Goal: Obtain resource: Obtain resource

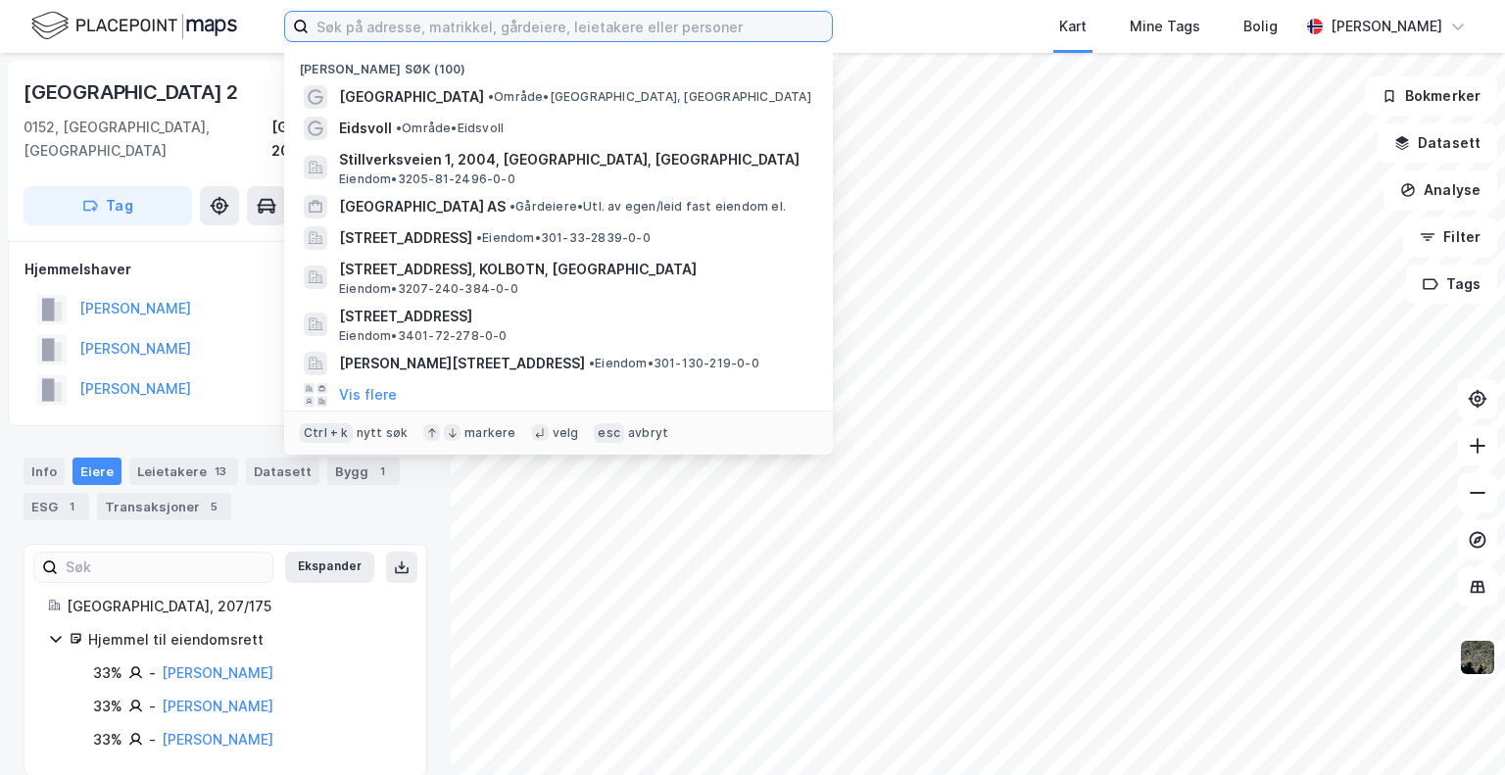
click at [516, 19] on input at bounding box center [570, 26] width 523 height 29
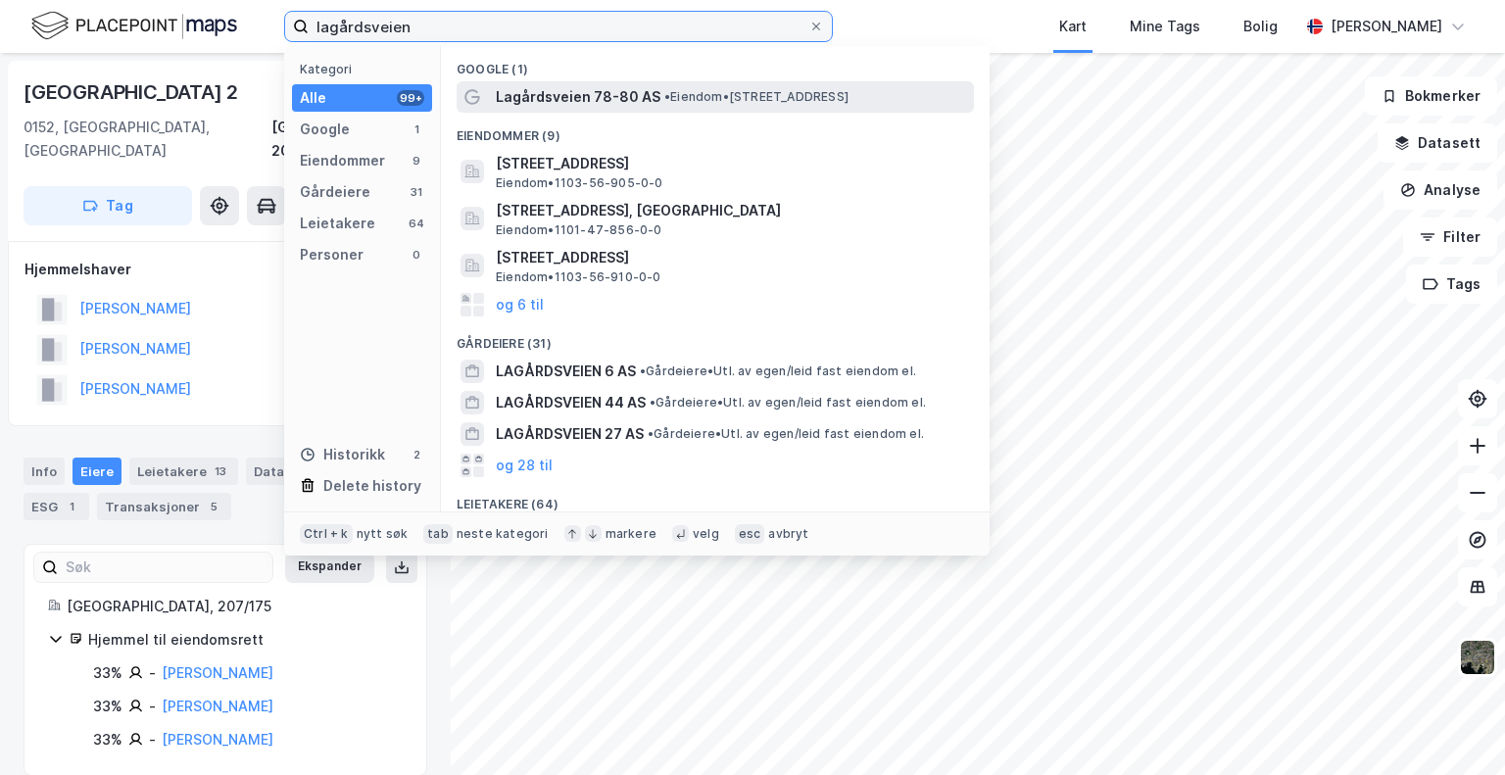
type input "lagårdsveien"
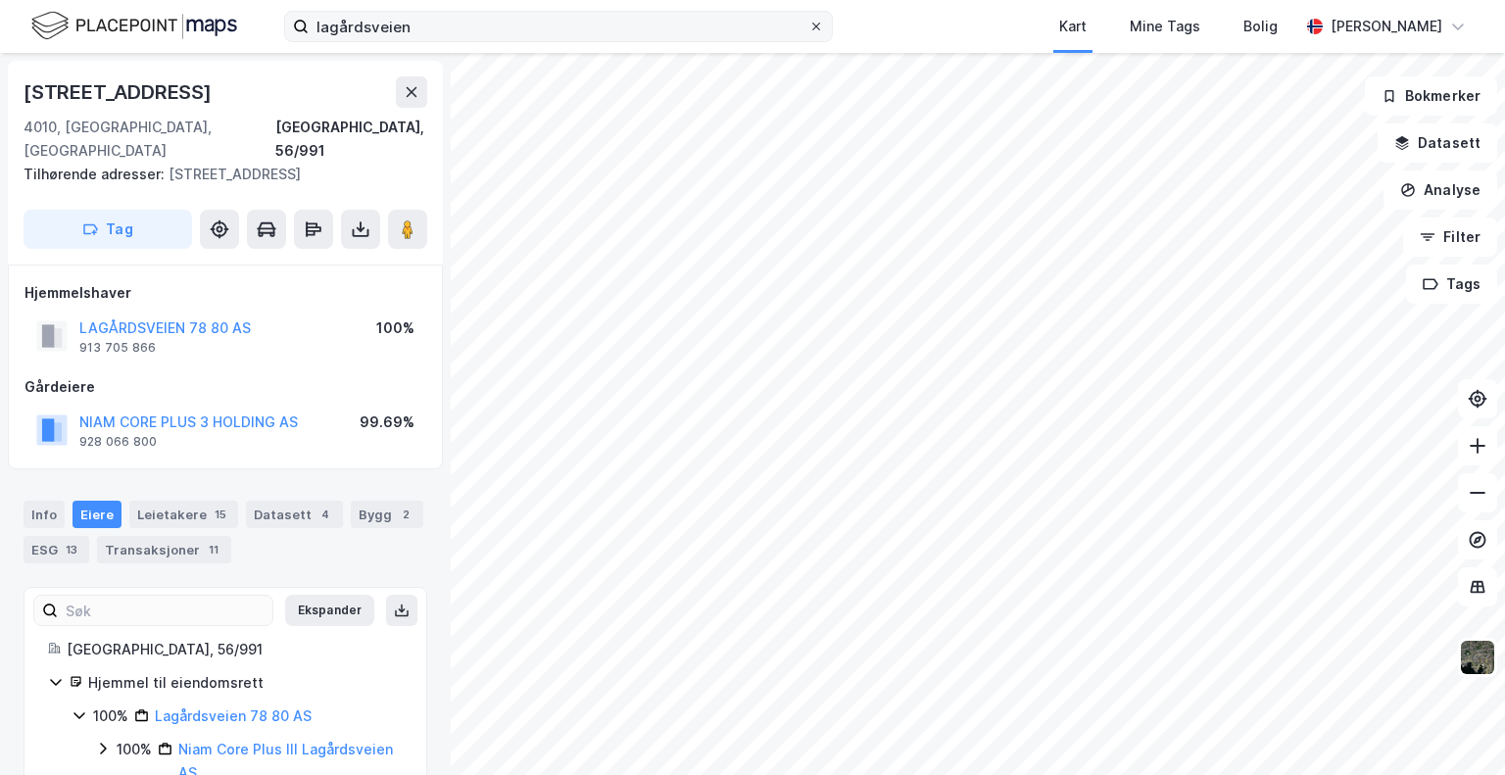
click at [819, 25] on icon at bounding box center [817, 27] width 12 height 12
click at [809, 25] on input "lagårdsveien" at bounding box center [559, 26] width 500 height 29
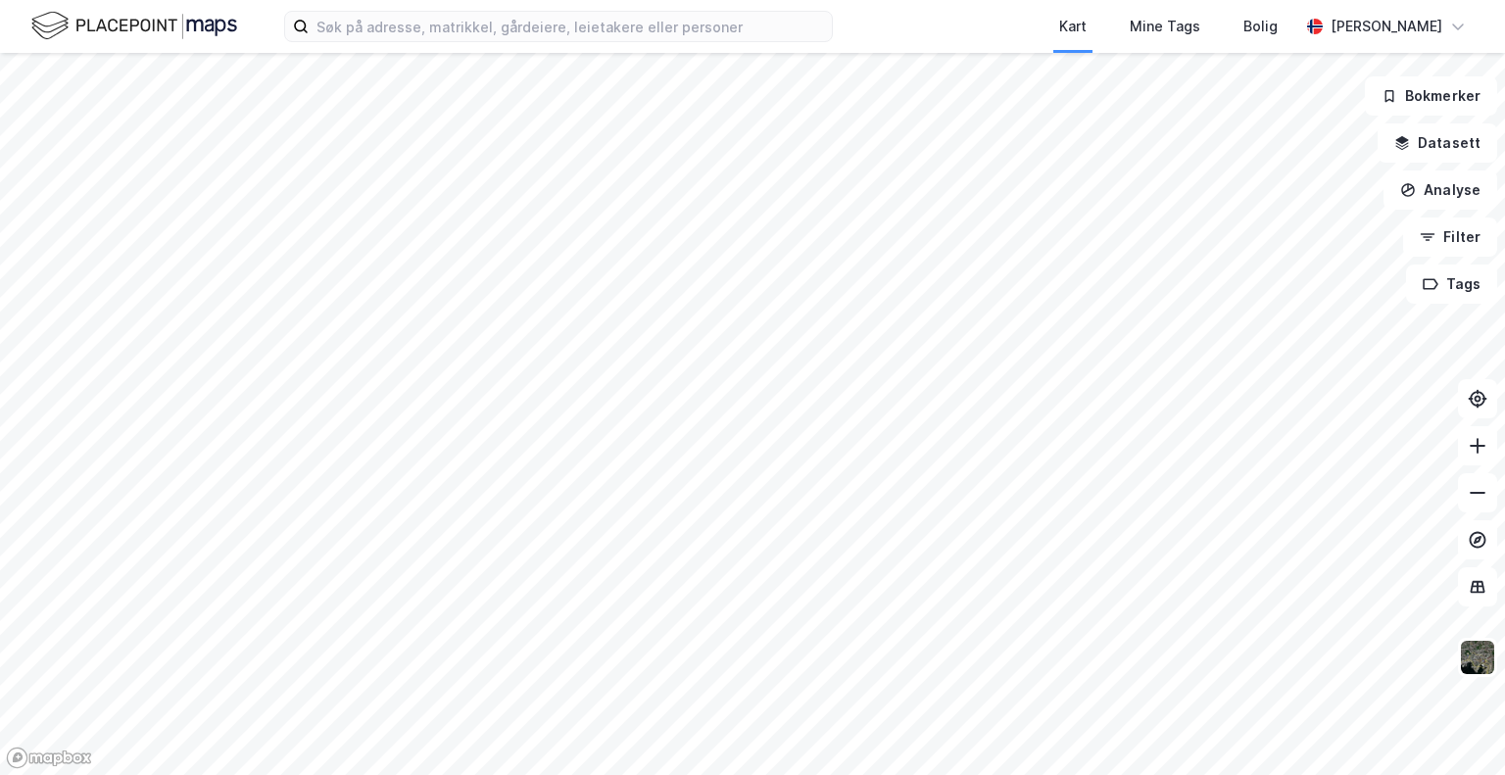
click at [953, 39] on div "Kart Mine Tags Bolig [PERSON_NAME] Bokmerker Datasett Analyse Filter Tags" at bounding box center [752, 387] width 1505 height 775
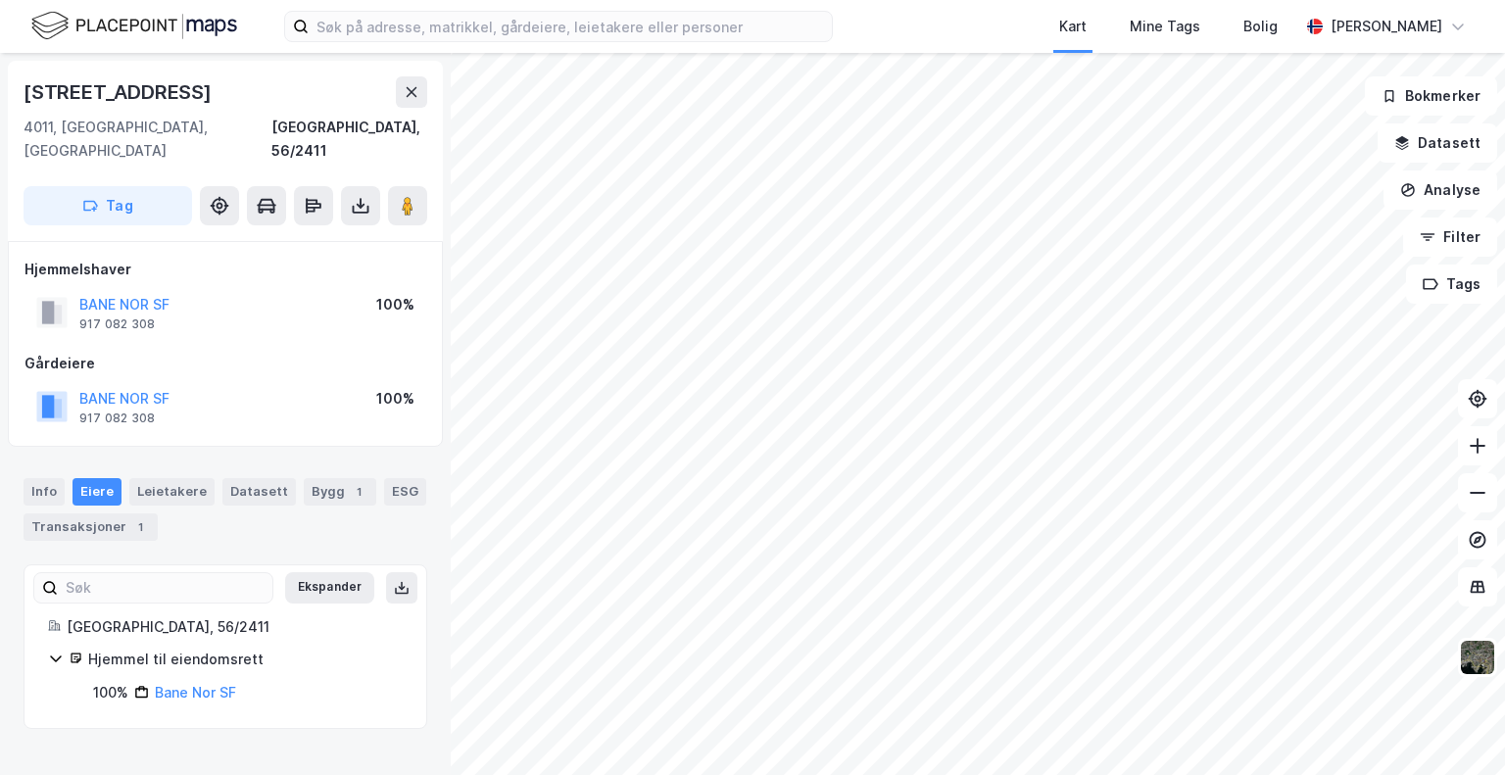
click at [996, 20] on div "Kart Mine Tags Bolig" at bounding box center [1113, 26] width 372 height 53
click at [1470, 661] on img at bounding box center [1477, 657] width 37 height 37
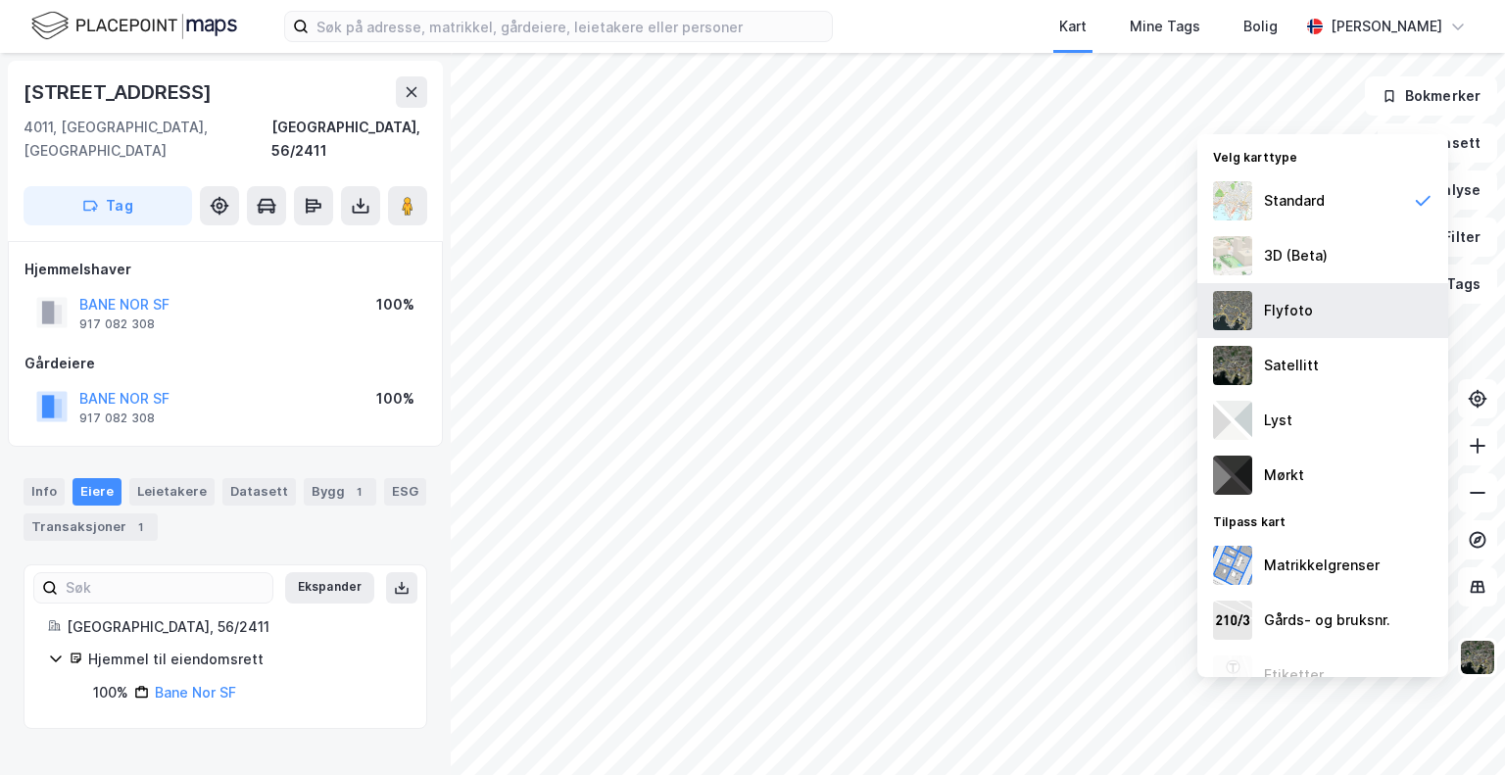
click at [1315, 320] on div "Flyfoto" at bounding box center [1323, 310] width 251 height 55
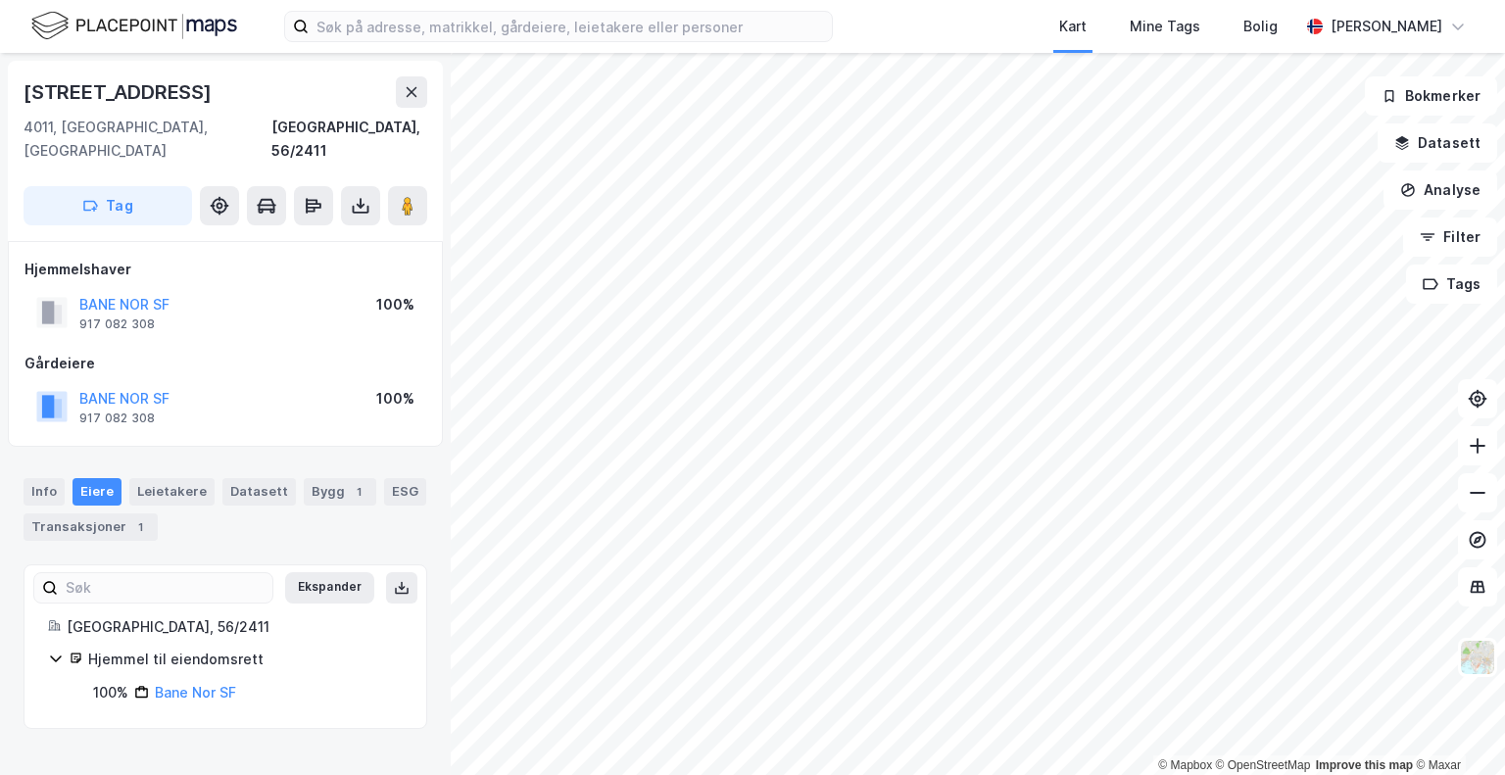
click at [982, 19] on div "Kart Mine Tags Bolig" at bounding box center [1113, 26] width 372 height 53
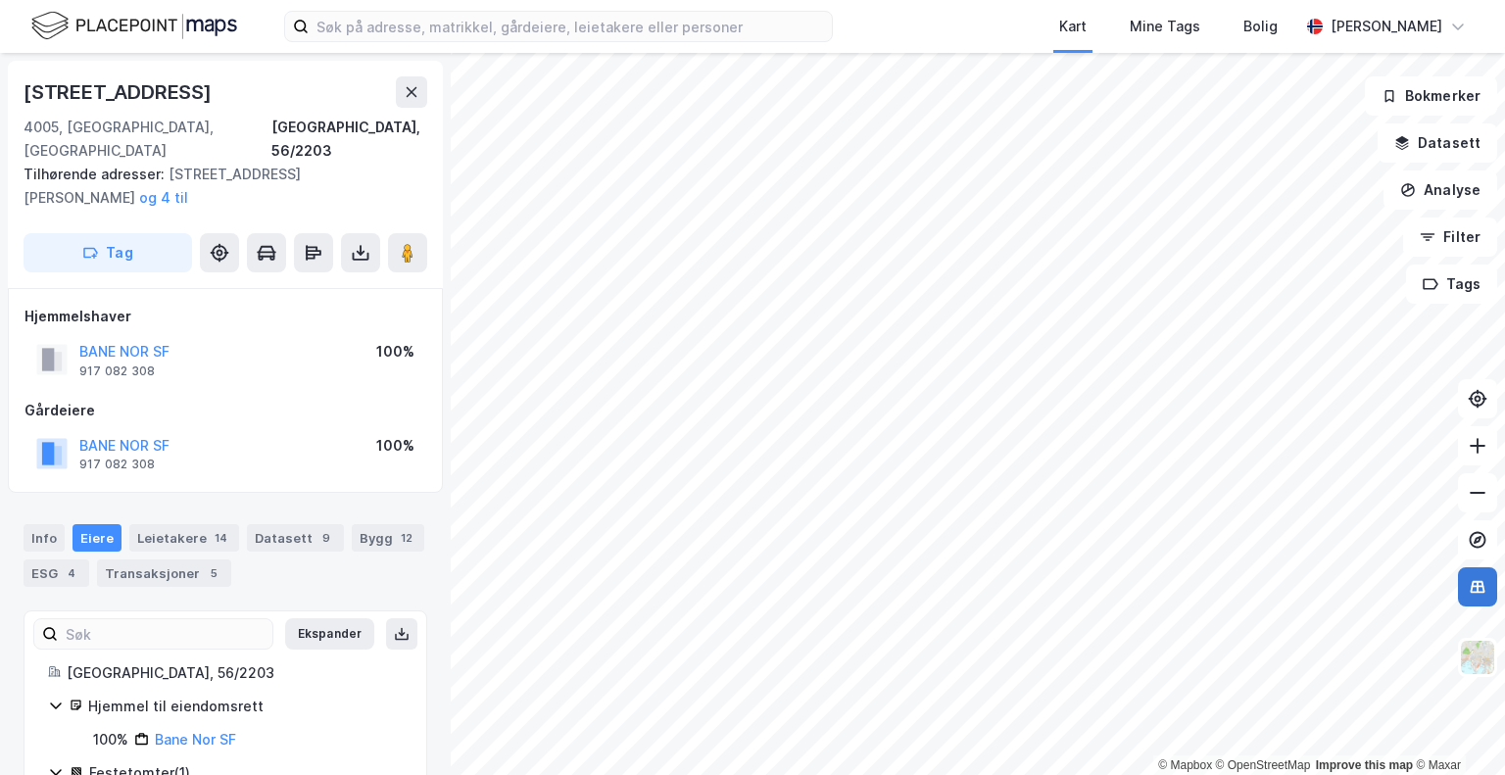
click at [1483, 591] on icon at bounding box center [1478, 586] width 15 height 13
click at [488, 0] on html "Kart Mine Tags [PERSON_NAME] © Mapbox © OpenStreetMap Improve this map © Maxar …" at bounding box center [752, 387] width 1505 height 775
click at [884, 3] on div "Kart Mine Tags [PERSON_NAME] © Mapbox © OpenStreetMap Improve this map © Maxar …" at bounding box center [752, 387] width 1505 height 775
click at [421, 99] on button at bounding box center [411, 91] width 31 height 31
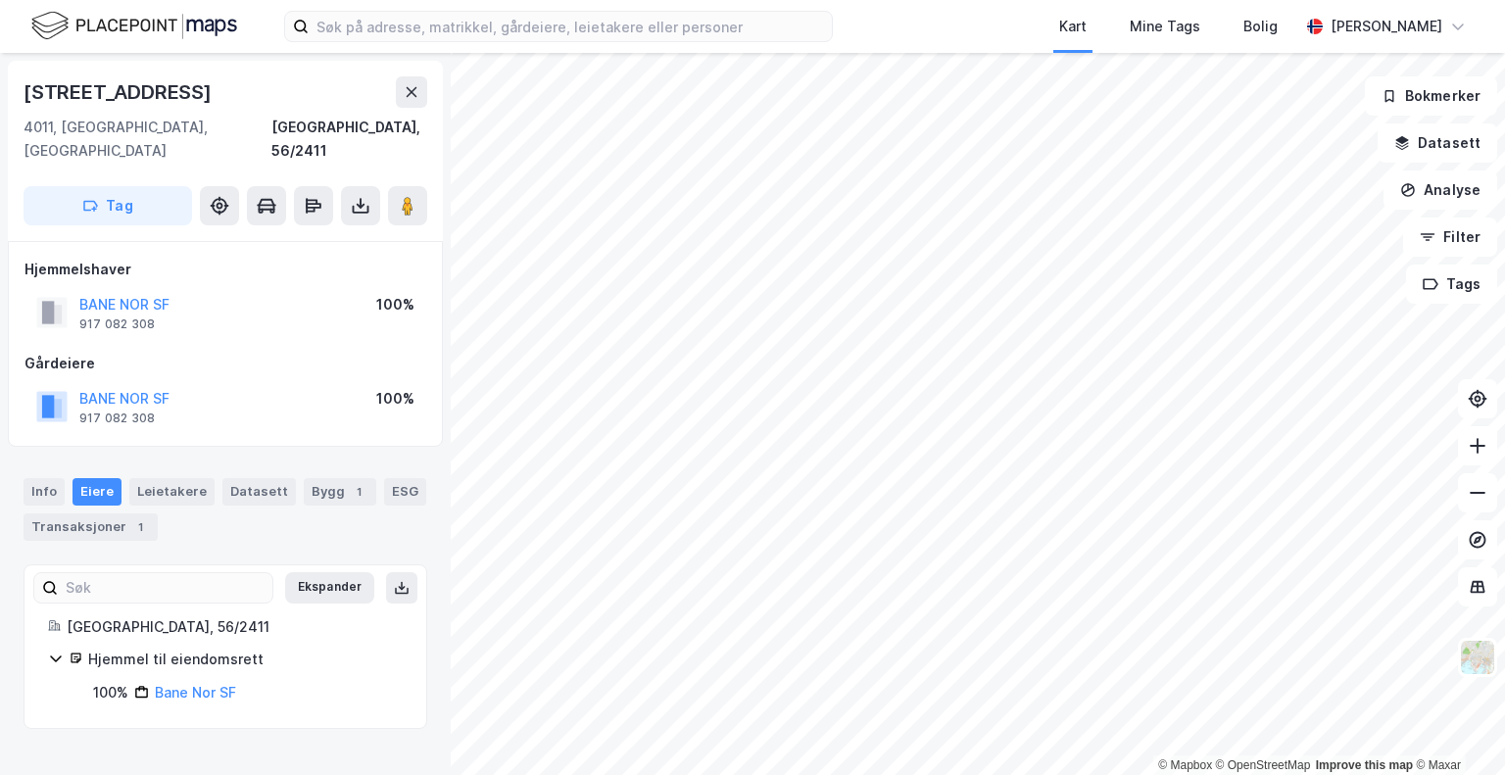
click at [1003, 37] on div "Kart Mine Tags Bolig" at bounding box center [1113, 26] width 372 height 53
click at [418, 92] on icon at bounding box center [412, 92] width 16 height 16
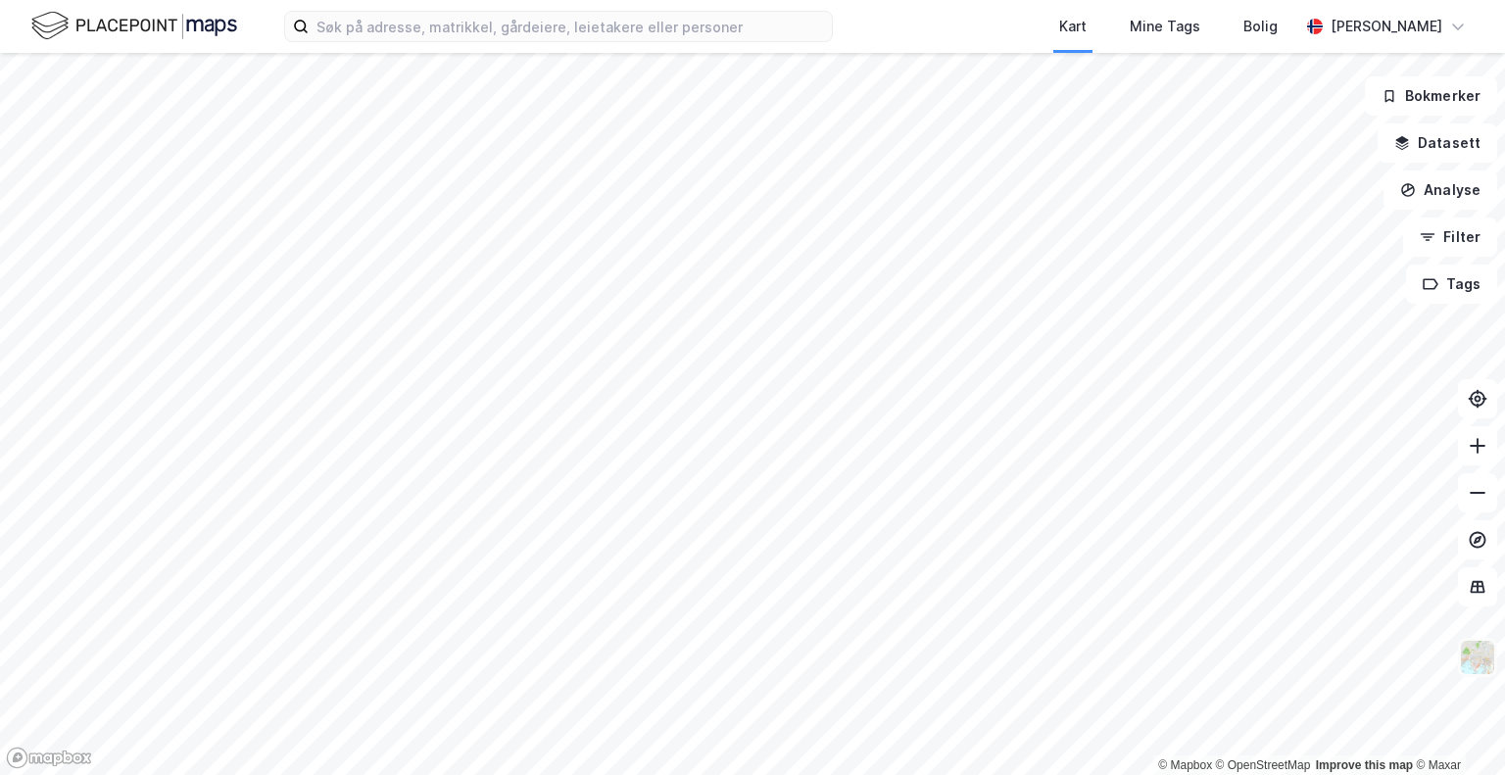
click at [1475, 642] on img at bounding box center [1477, 657] width 37 height 37
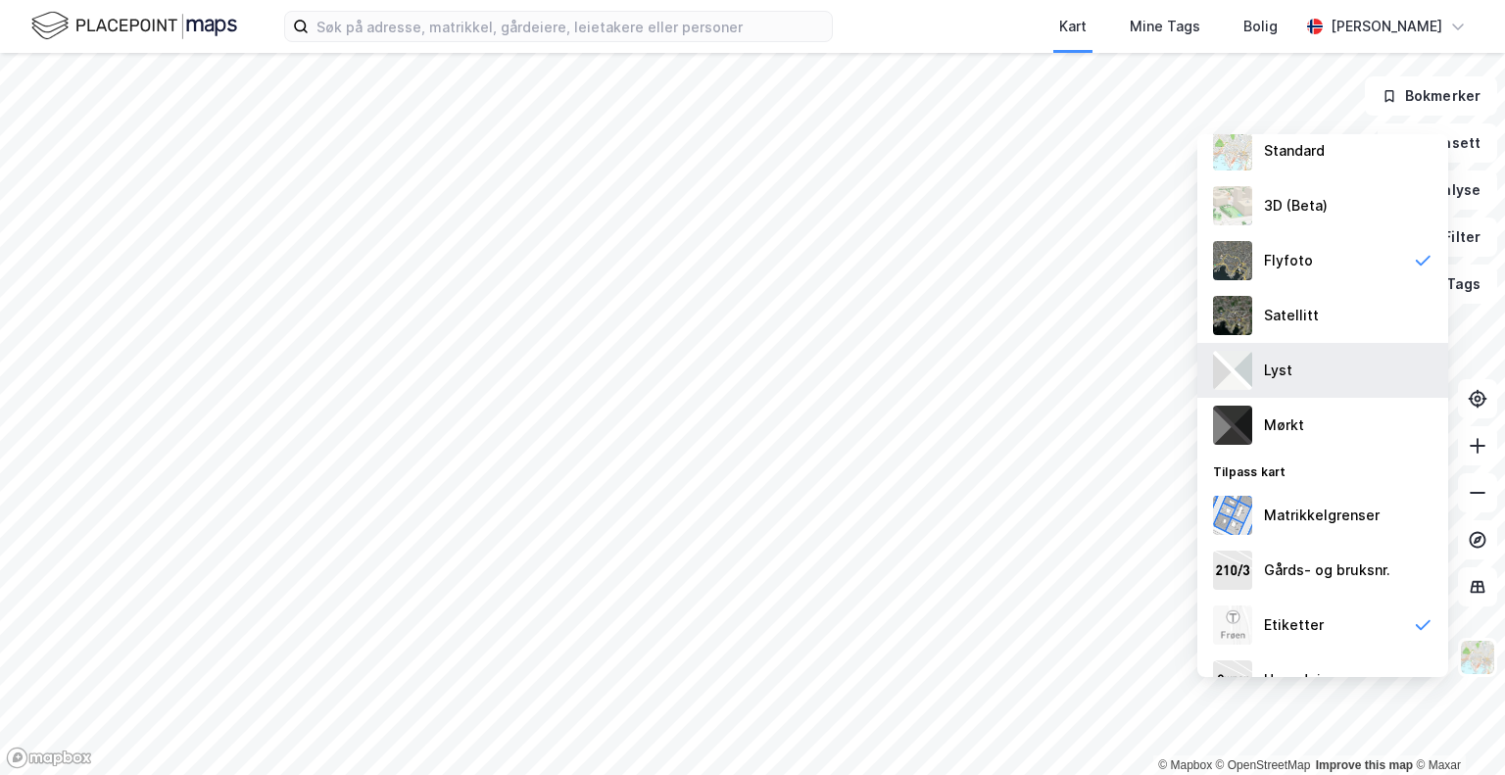
scroll to position [84, 0]
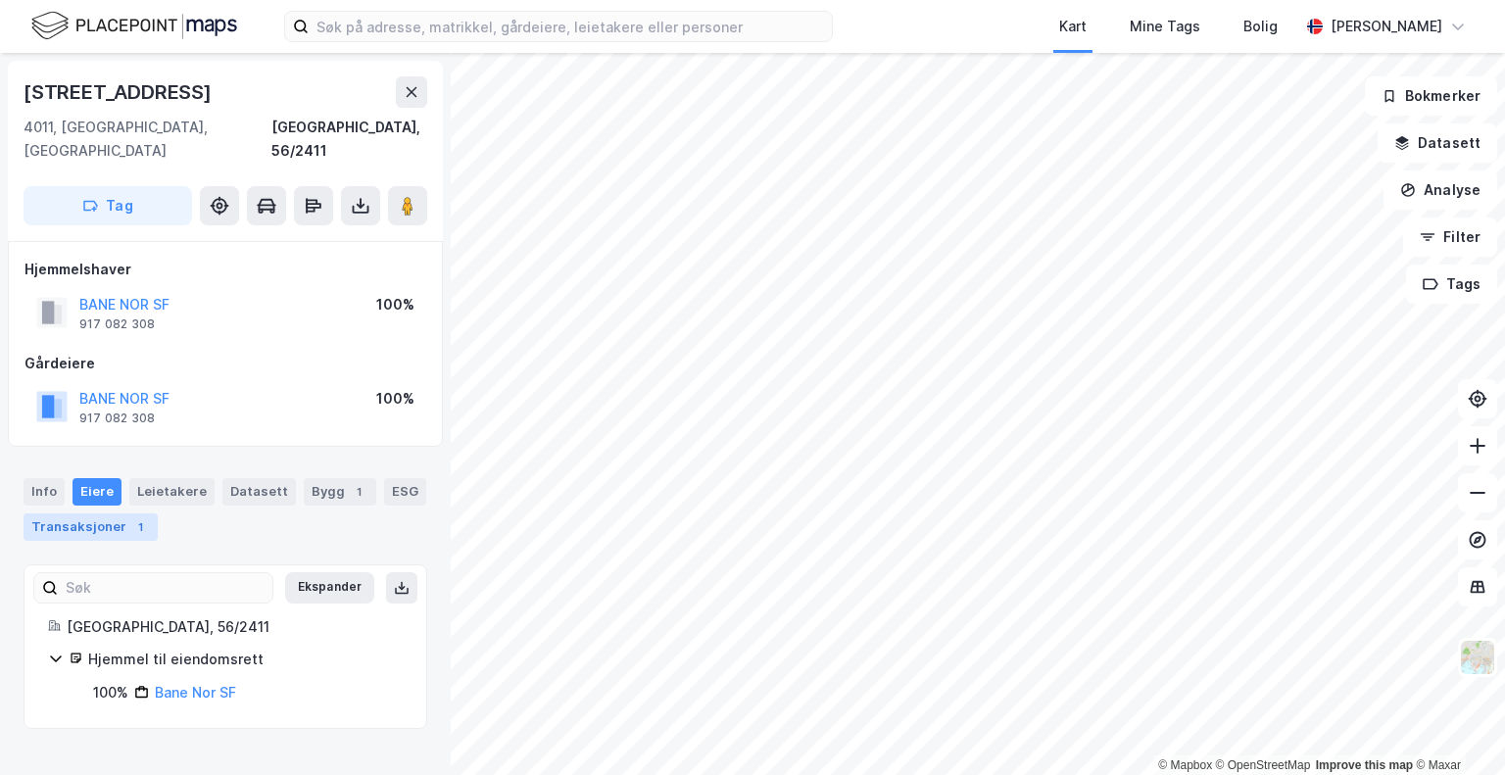
click at [123, 514] on div "Transaksjoner 1" at bounding box center [91, 527] width 134 height 27
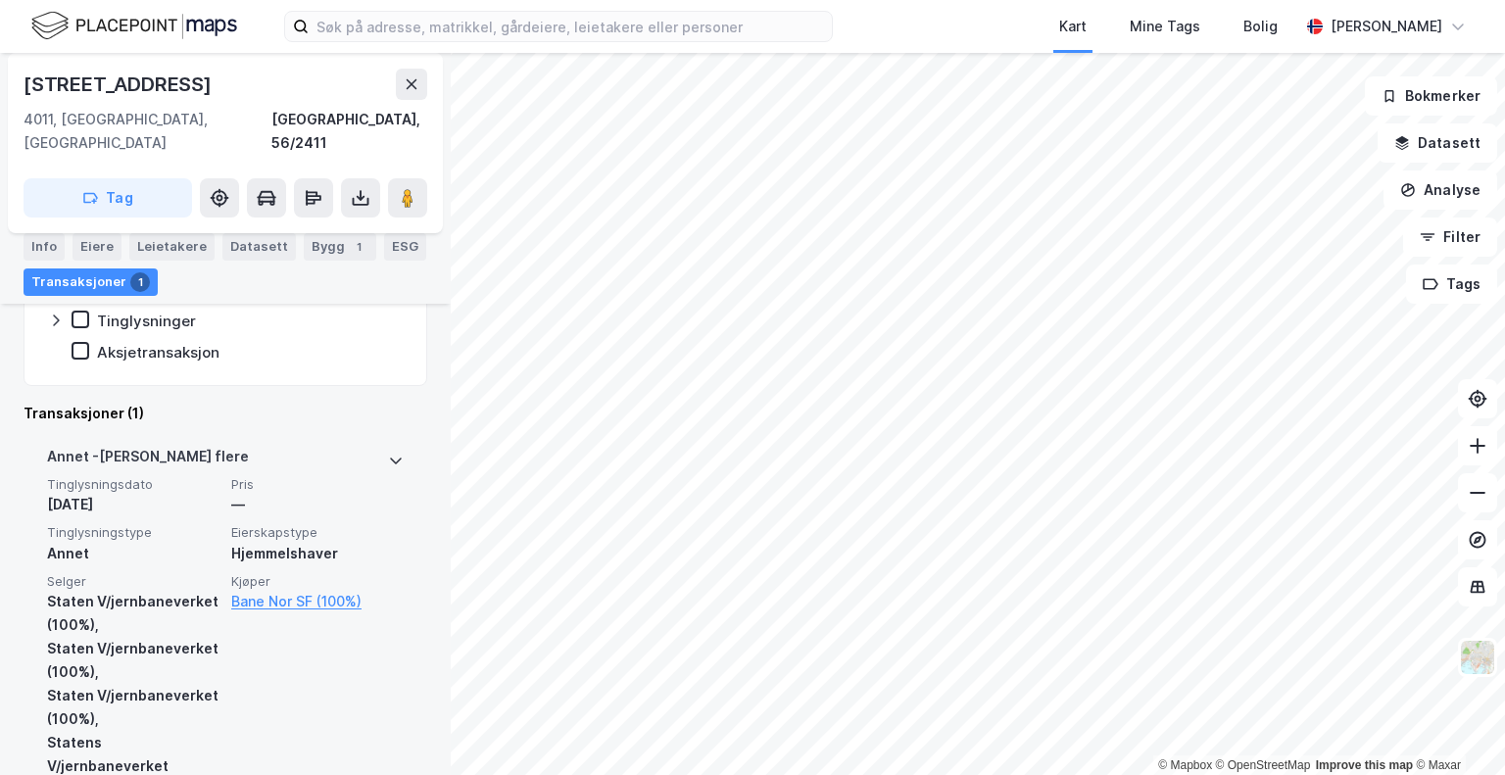
scroll to position [453, 0]
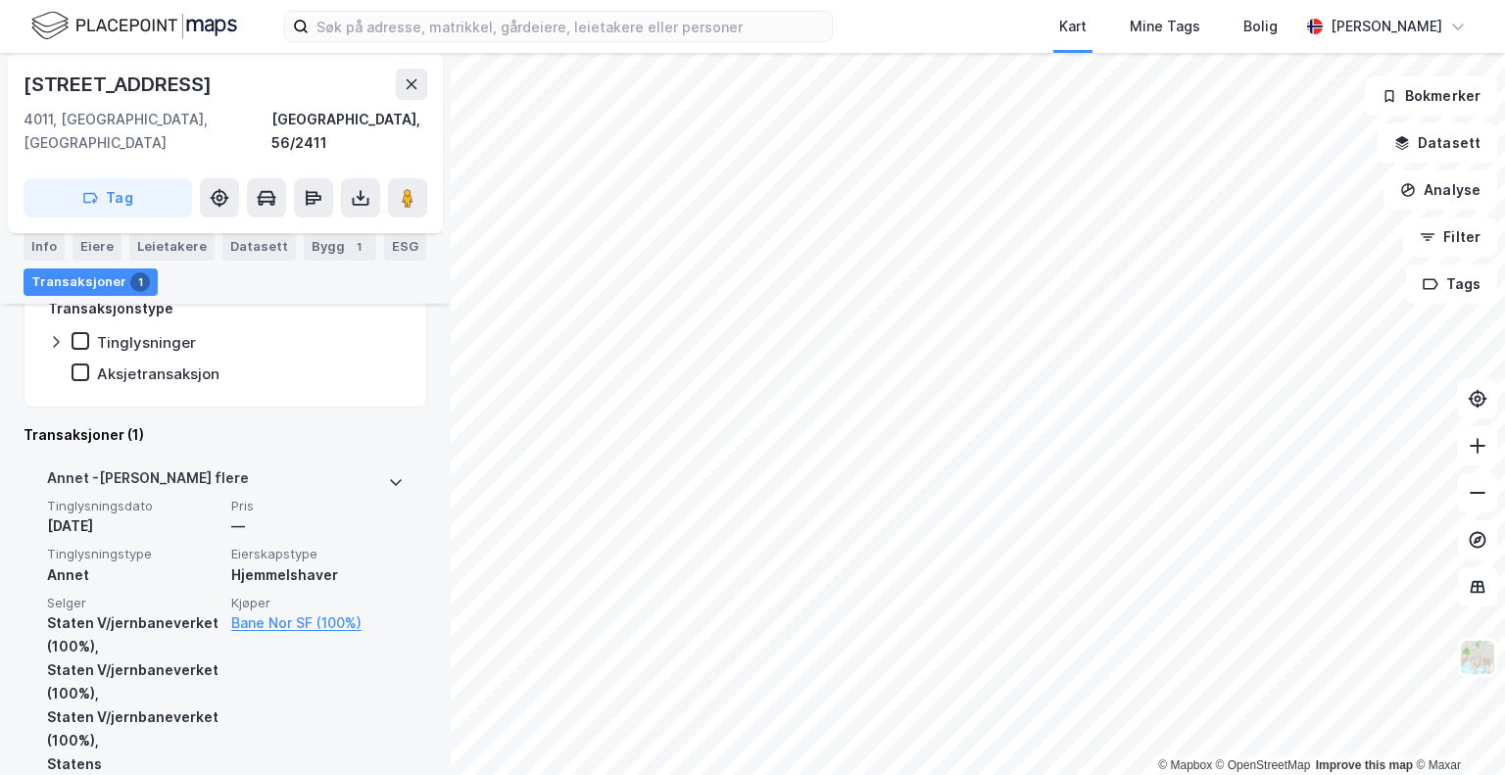
click at [291, 498] on span "Pris" at bounding box center [317, 506] width 172 height 17
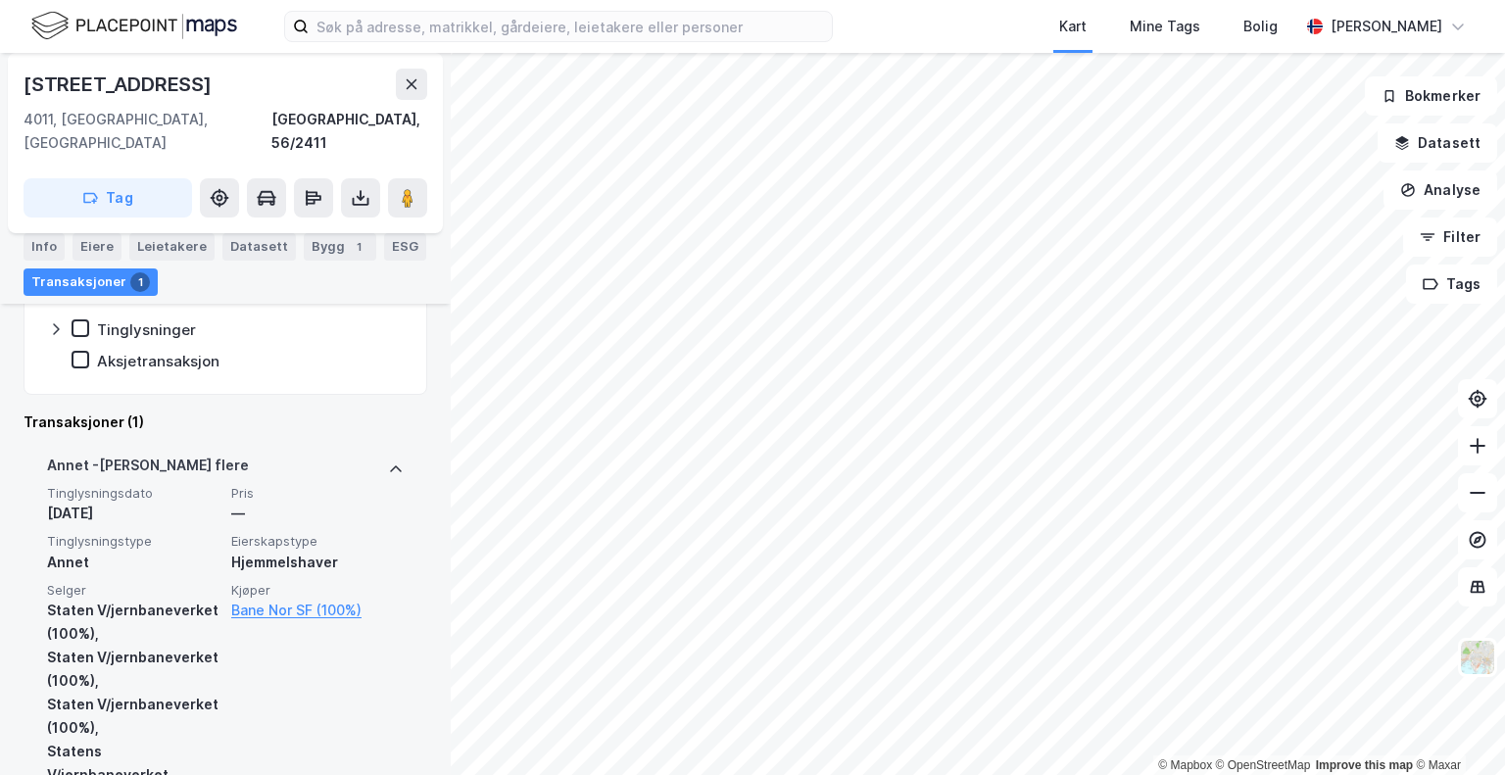
scroll to position [464, 0]
click at [322, 456] on div "[PERSON_NAME] flere" at bounding box center [225, 471] width 357 height 31
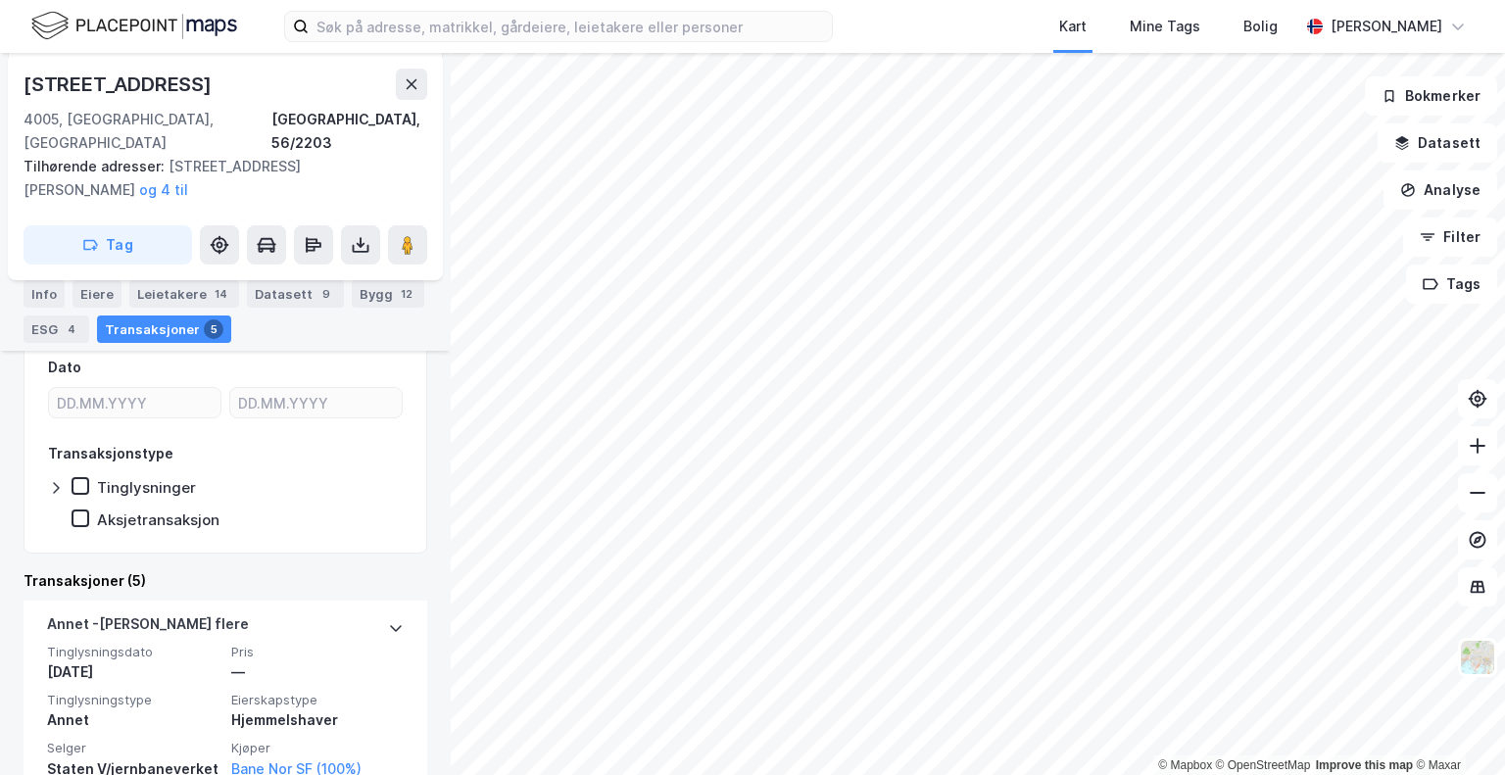
scroll to position [417, 0]
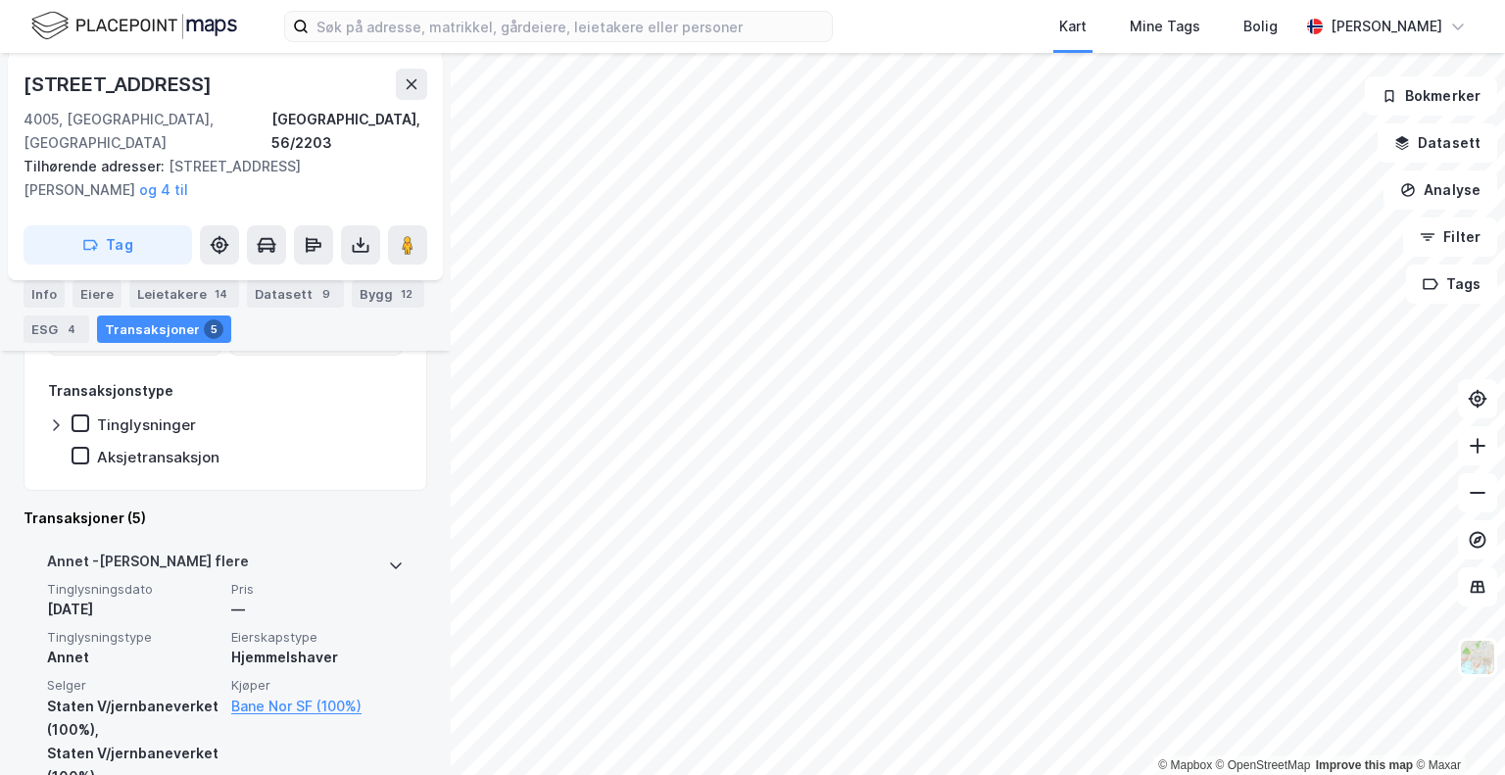
click at [168, 550] on div "[PERSON_NAME] flere" at bounding box center [148, 565] width 202 height 31
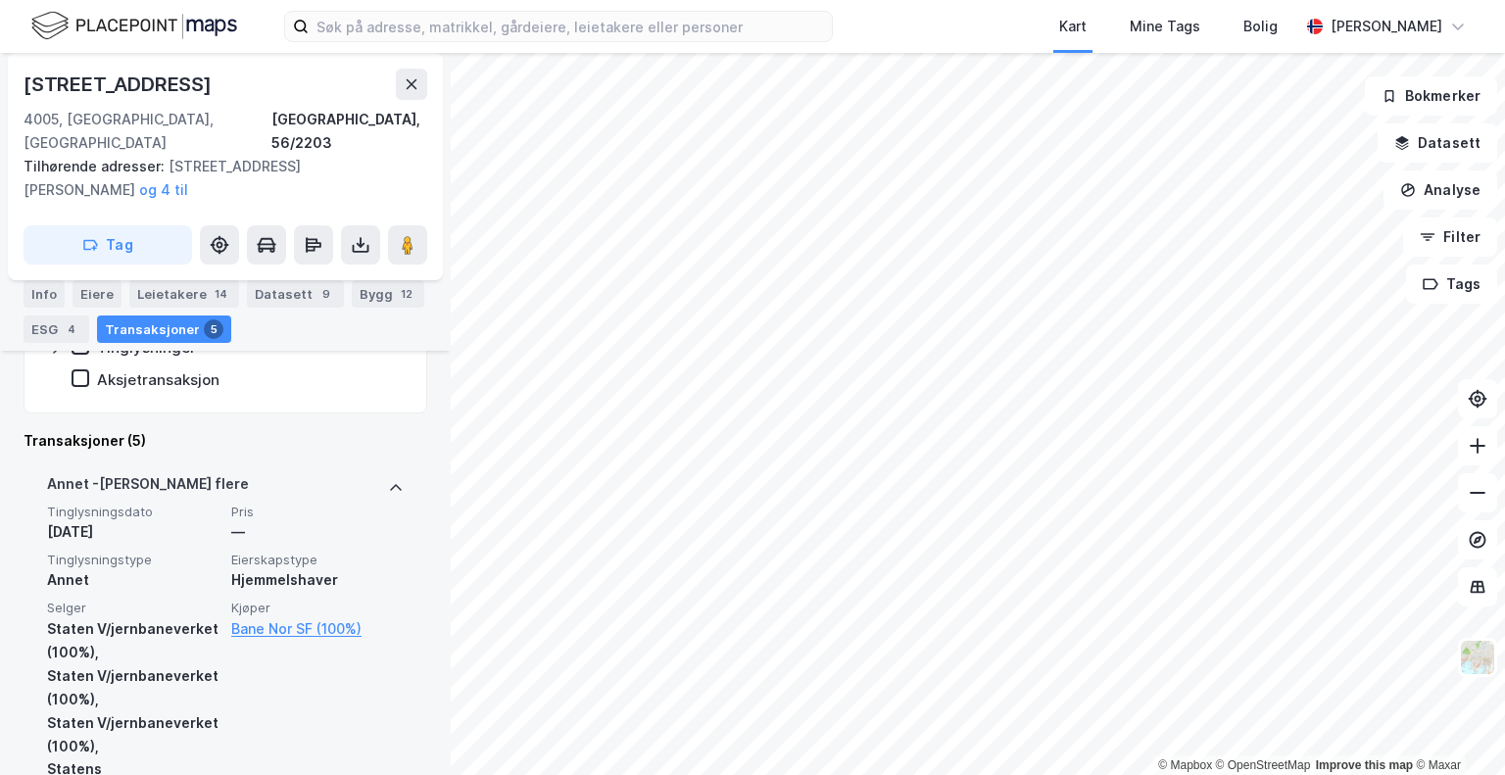
scroll to position [487, 0]
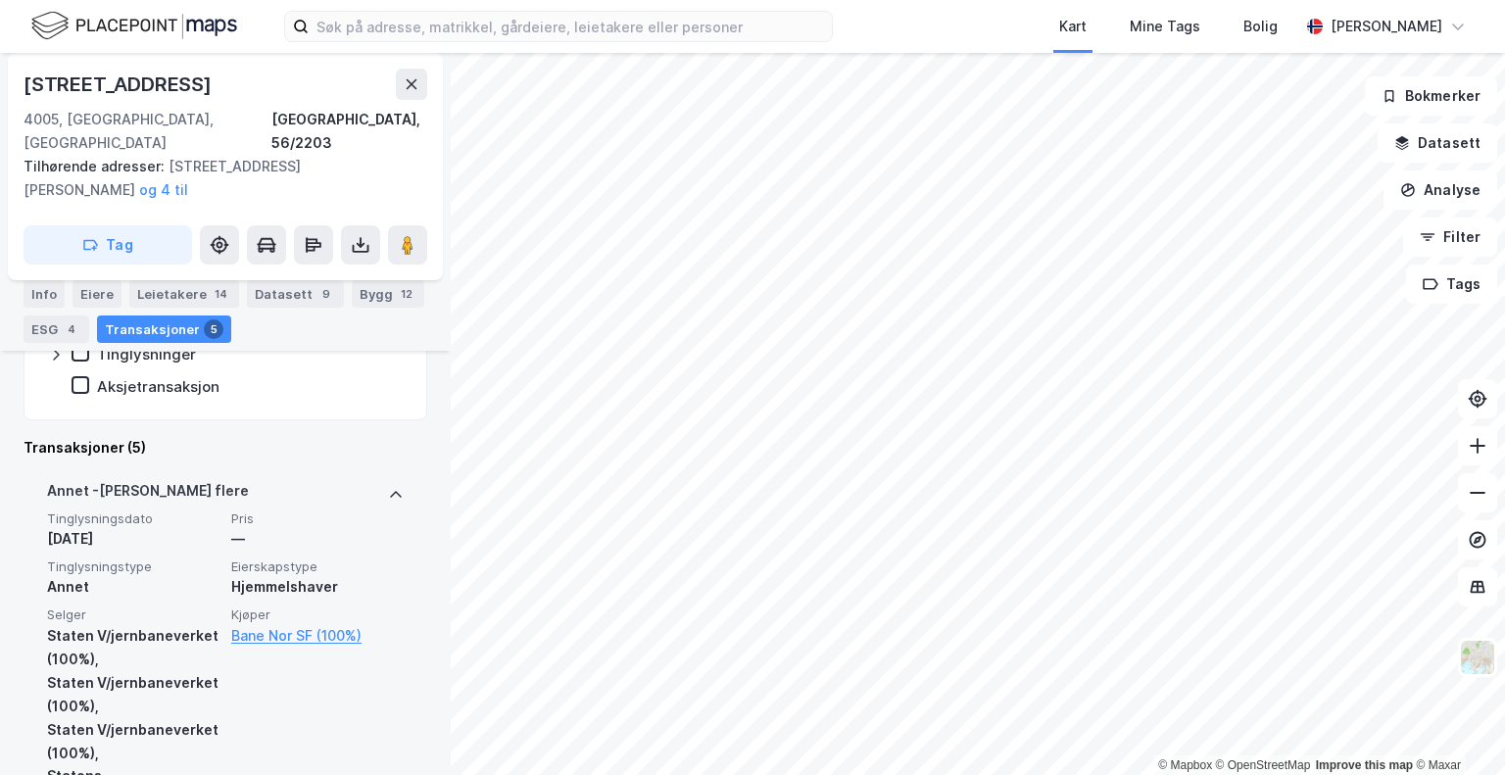
click at [188, 479] on div "[PERSON_NAME] flere" at bounding box center [225, 494] width 357 height 31
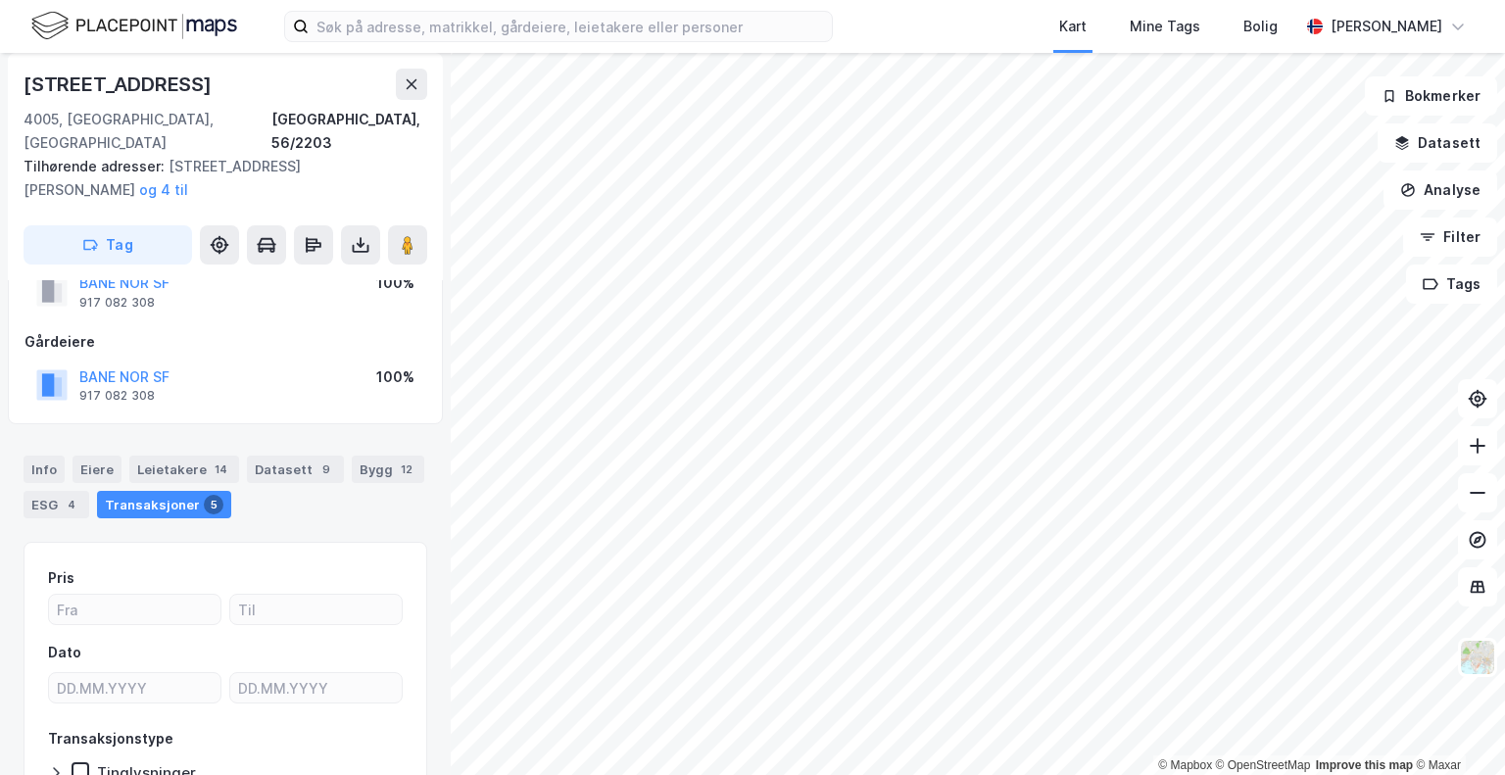
scroll to position [0, 0]
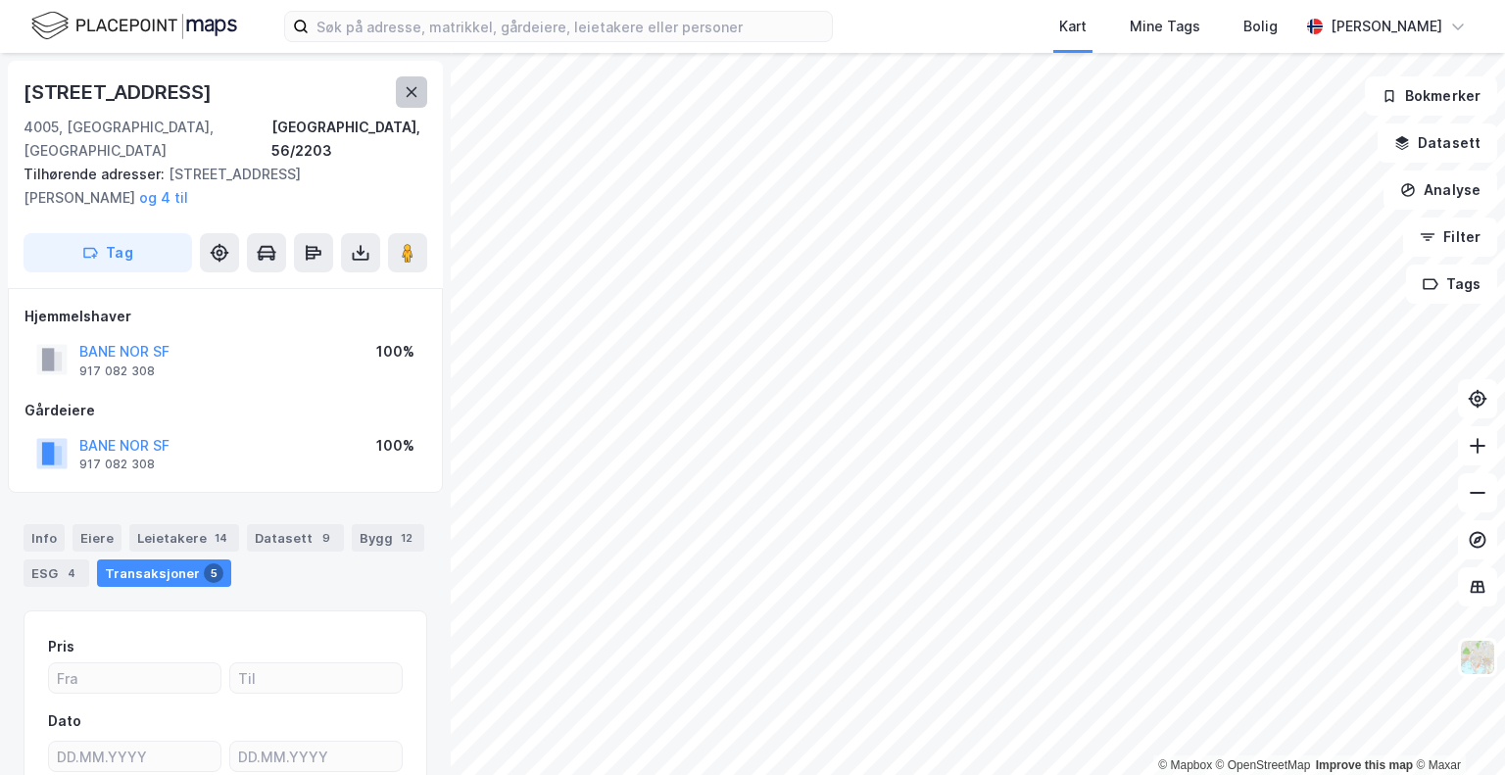
click at [402, 94] on button at bounding box center [411, 91] width 31 height 31
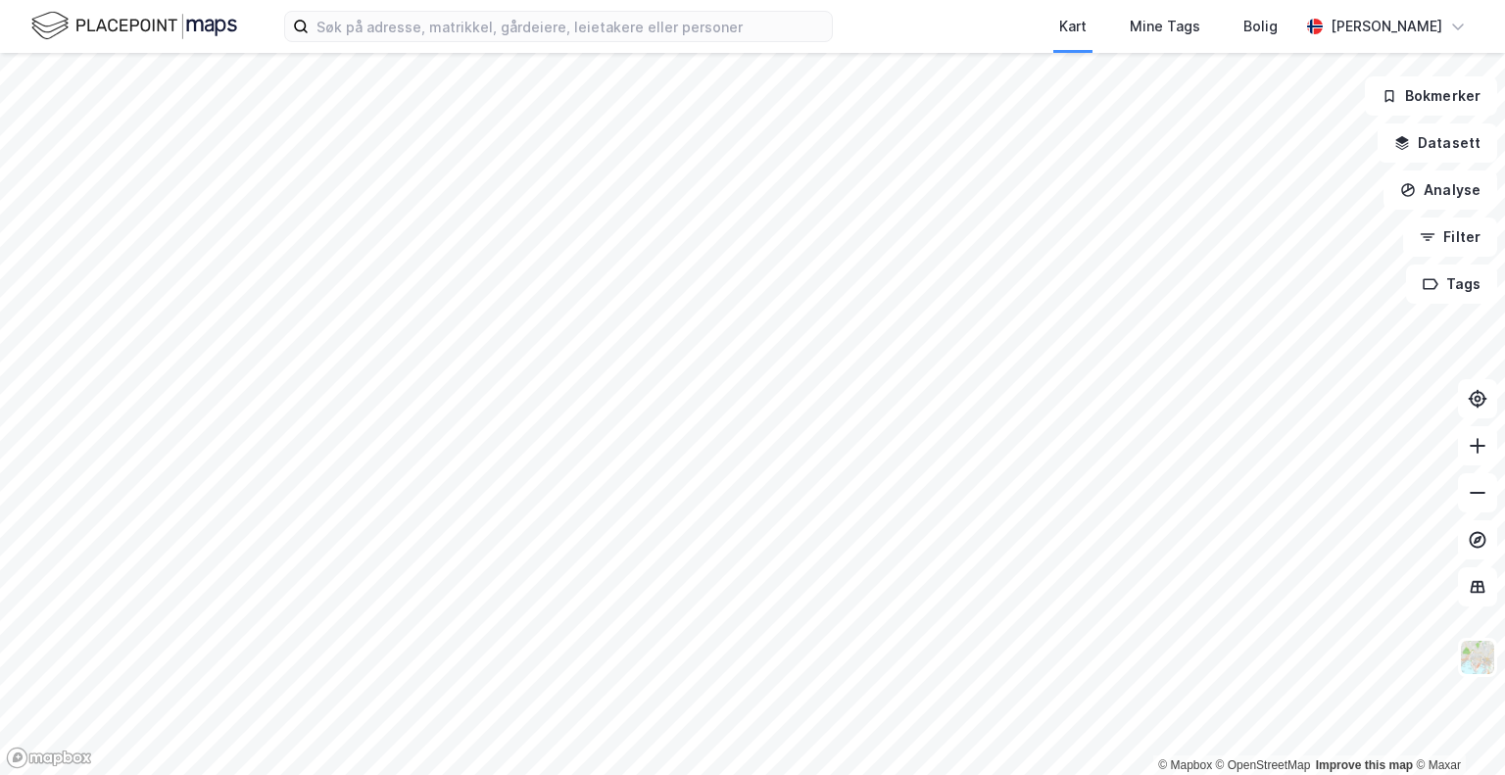
click at [733, 0] on html "Kart Mine Tags [PERSON_NAME] © Mapbox © OpenStreetMap Improve this map © Maxar …" at bounding box center [752, 387] width 1505 height 775
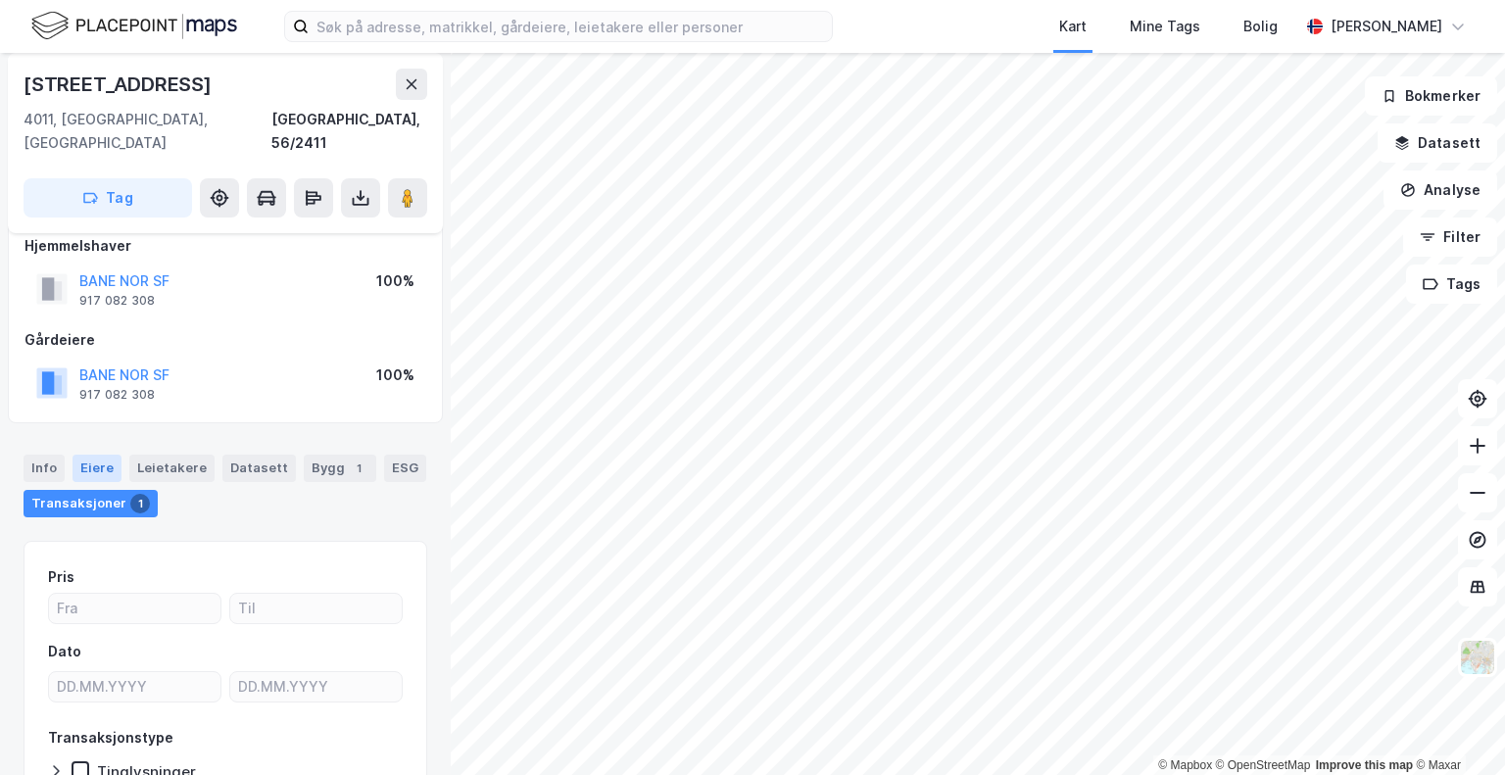
click at [94, 455] on div "Eiere" at bounding box center [97, 468] width 49 height 27
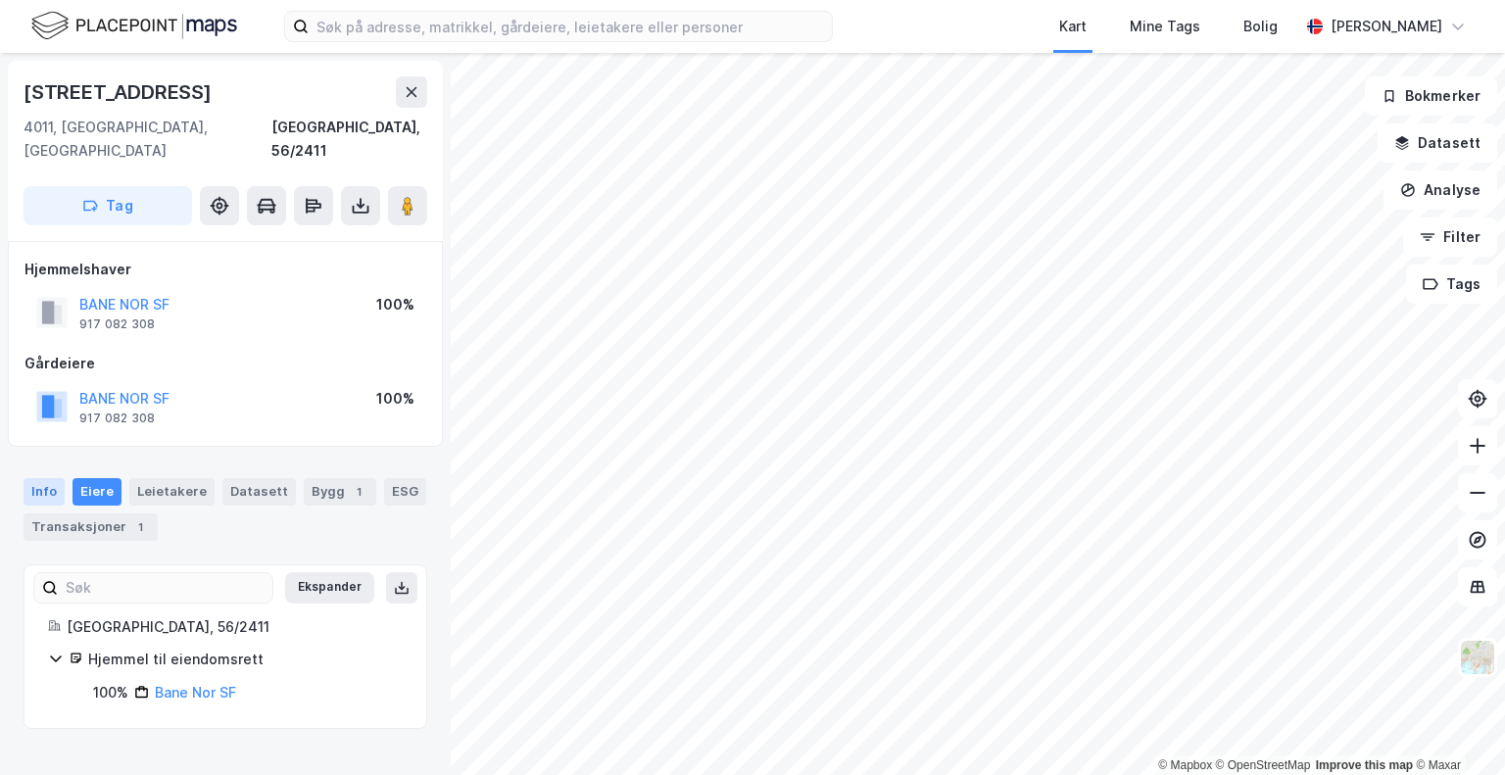
click at [57, 478] on div "Info" at bounding box center [44, 491] width 41 height 27
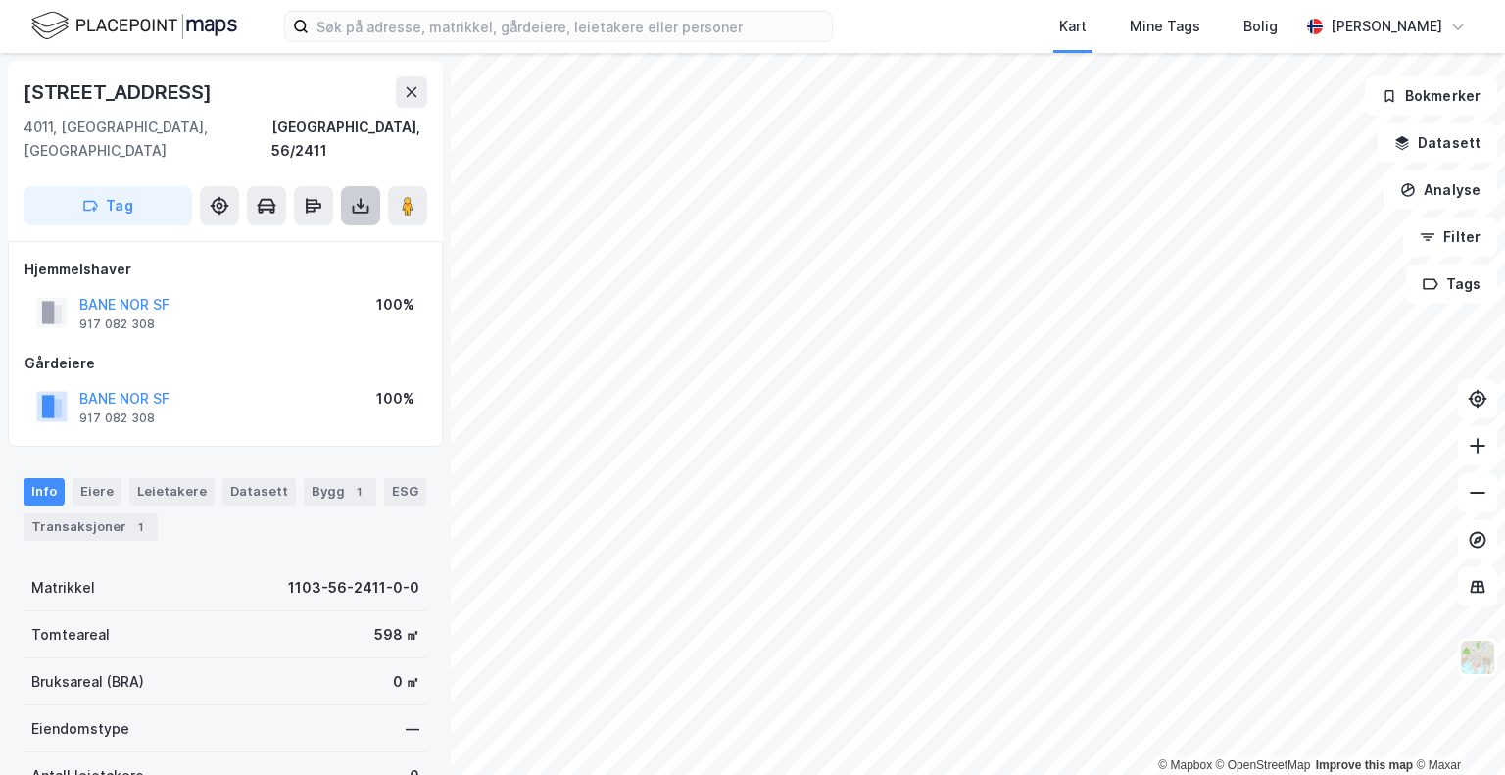
click at [369, 196] on icon at bounding box center [361, 206] width 20 height 20
click at [346, 229] on div "Last ned grunnbok" at bounding box center [276, 244] width 209 height 31
click at [318, 269] on div "Last ned matrikkelrapport" at bounding box center [288, 277] width 162 height 16
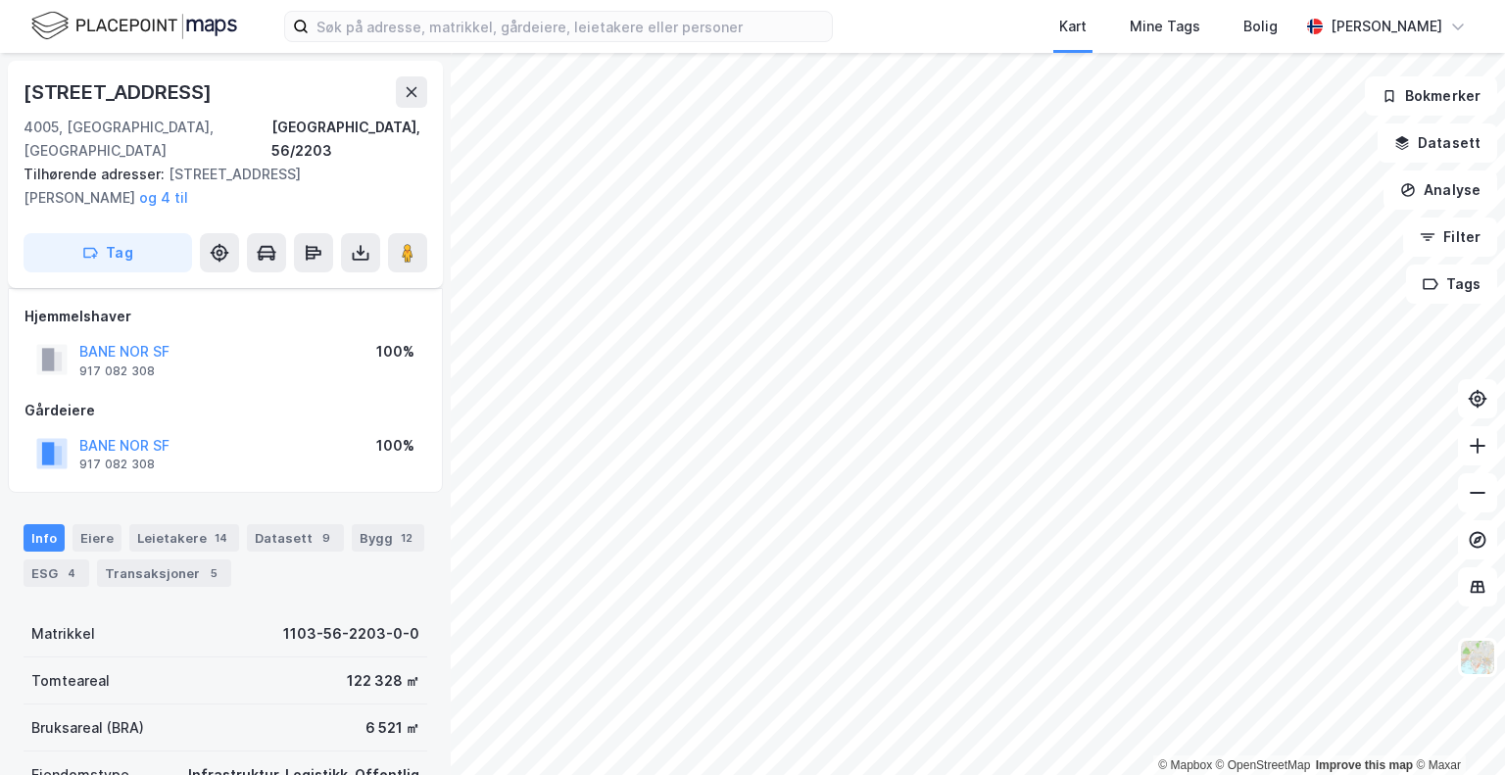
scroll to position [12, 0]
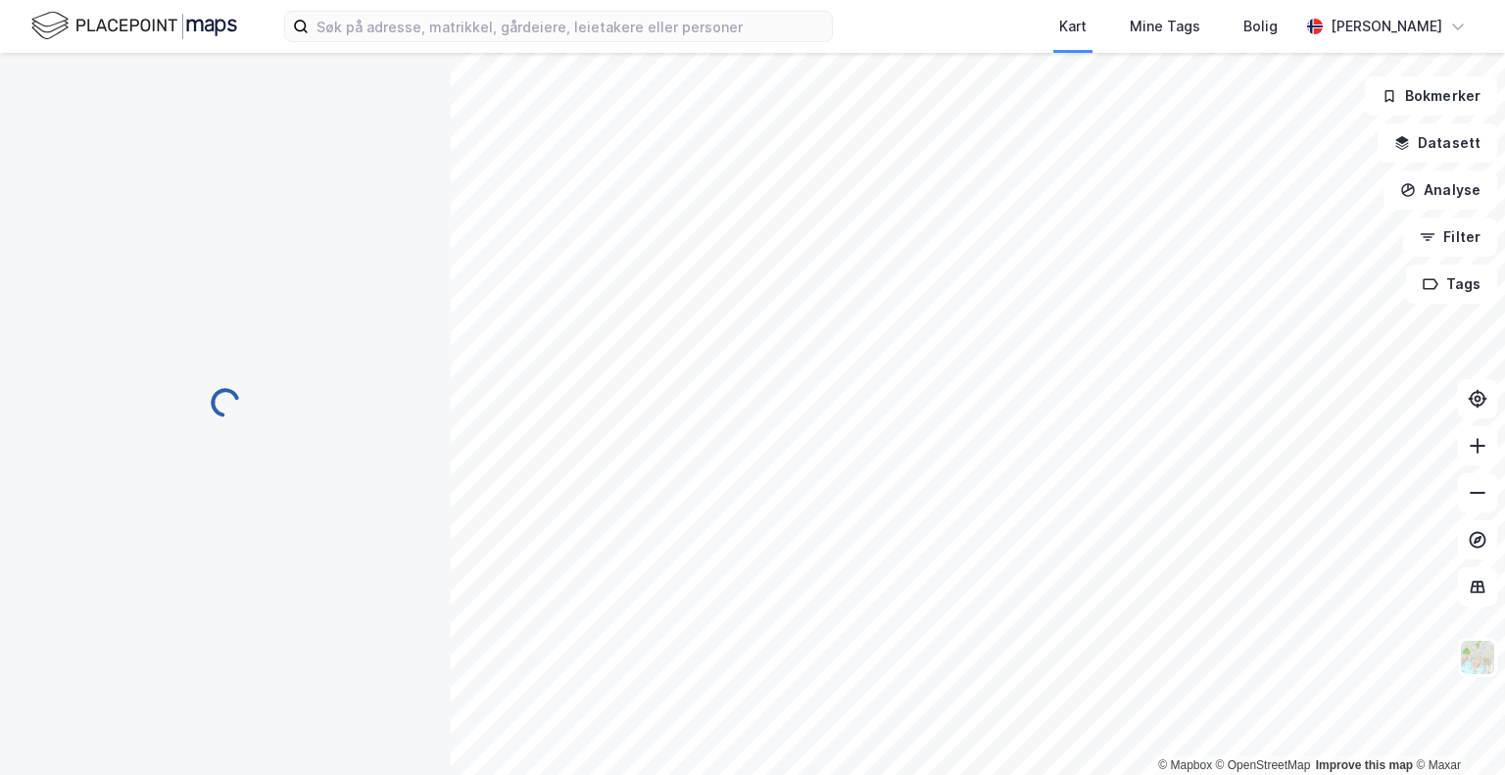
scroll to position [12, 0]
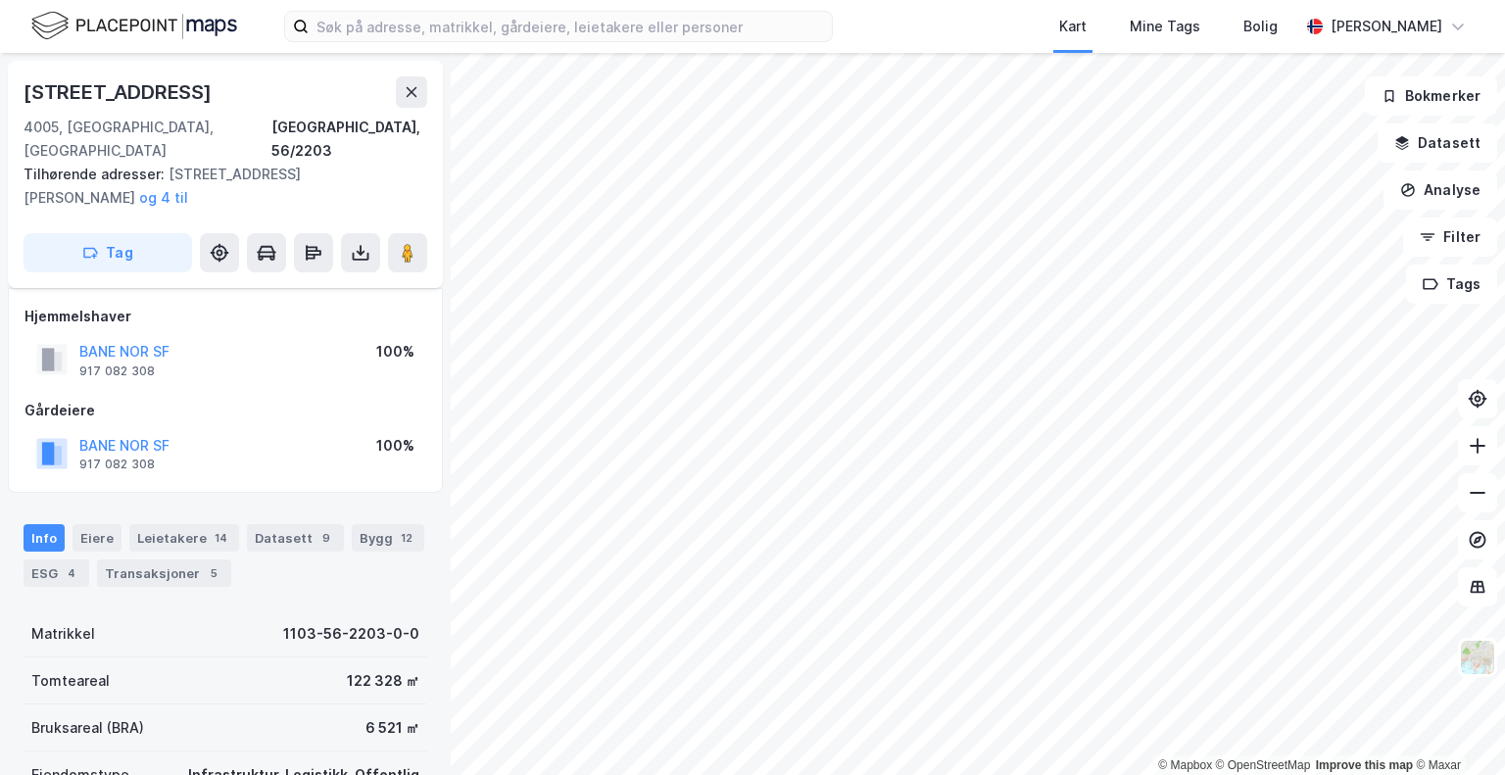
scroll to position [12, 0]
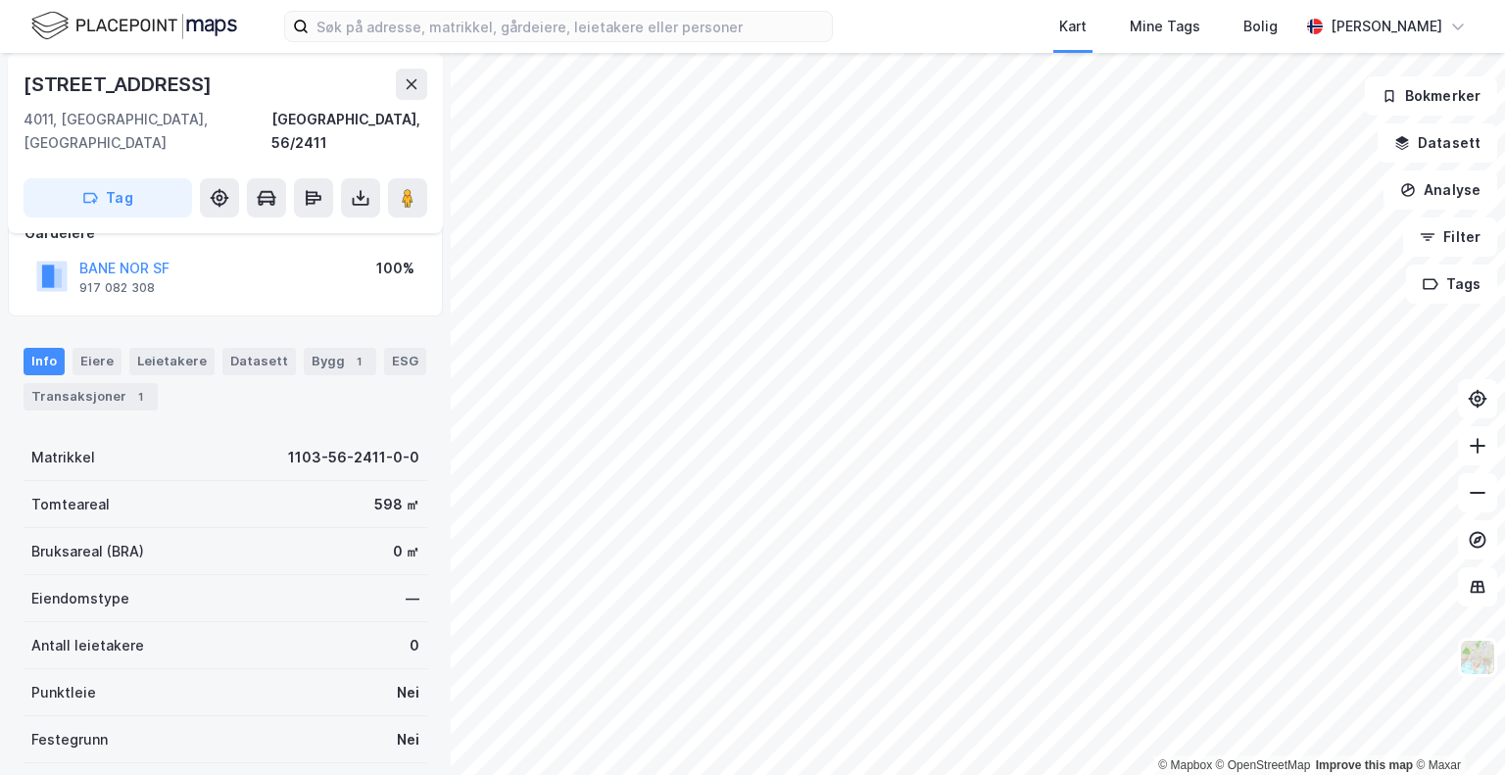
scroll to position [122, 0]
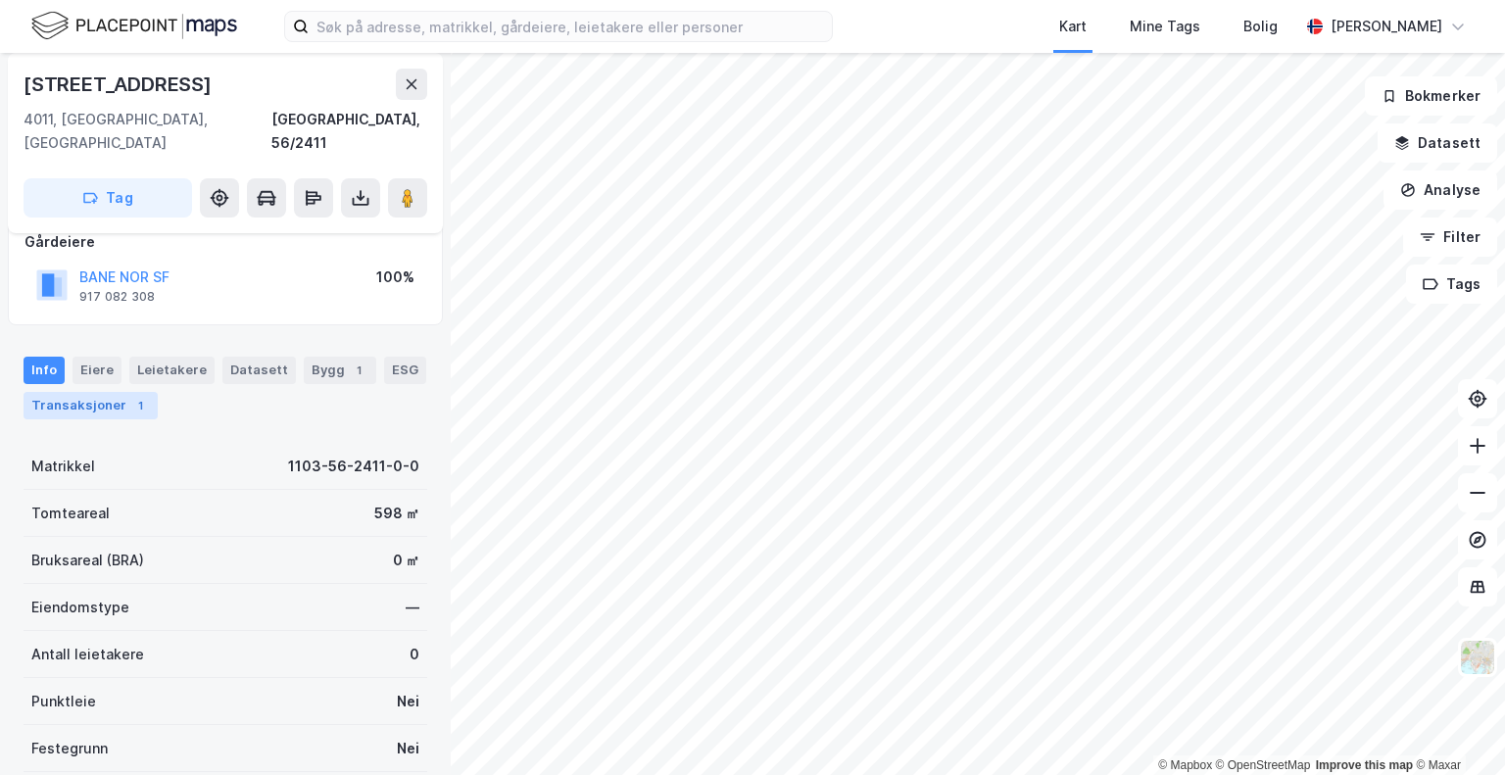
click at [130, 396] on div "1" at bounding box center [140, 406] width 20 height 20
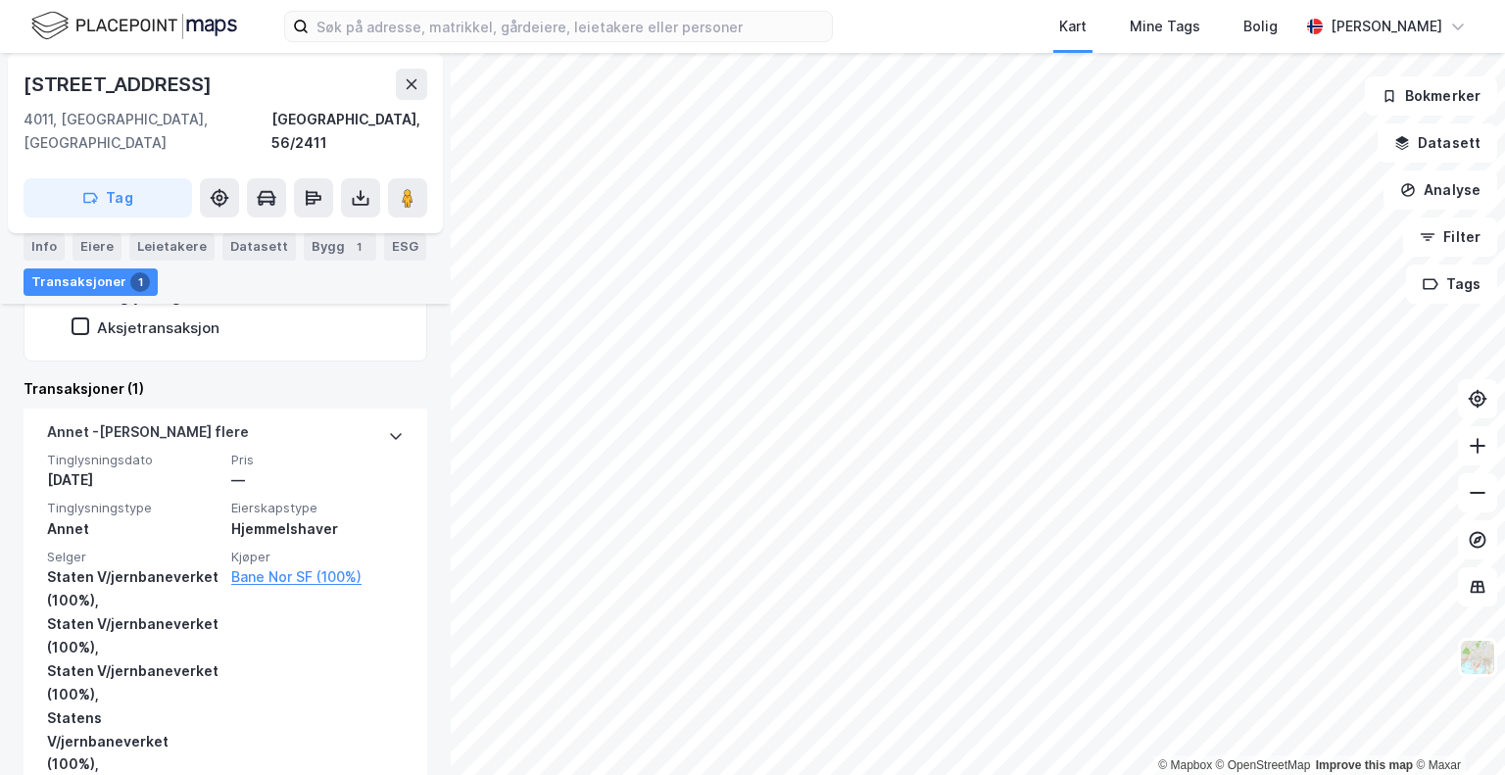
scroll to position [500, 0]
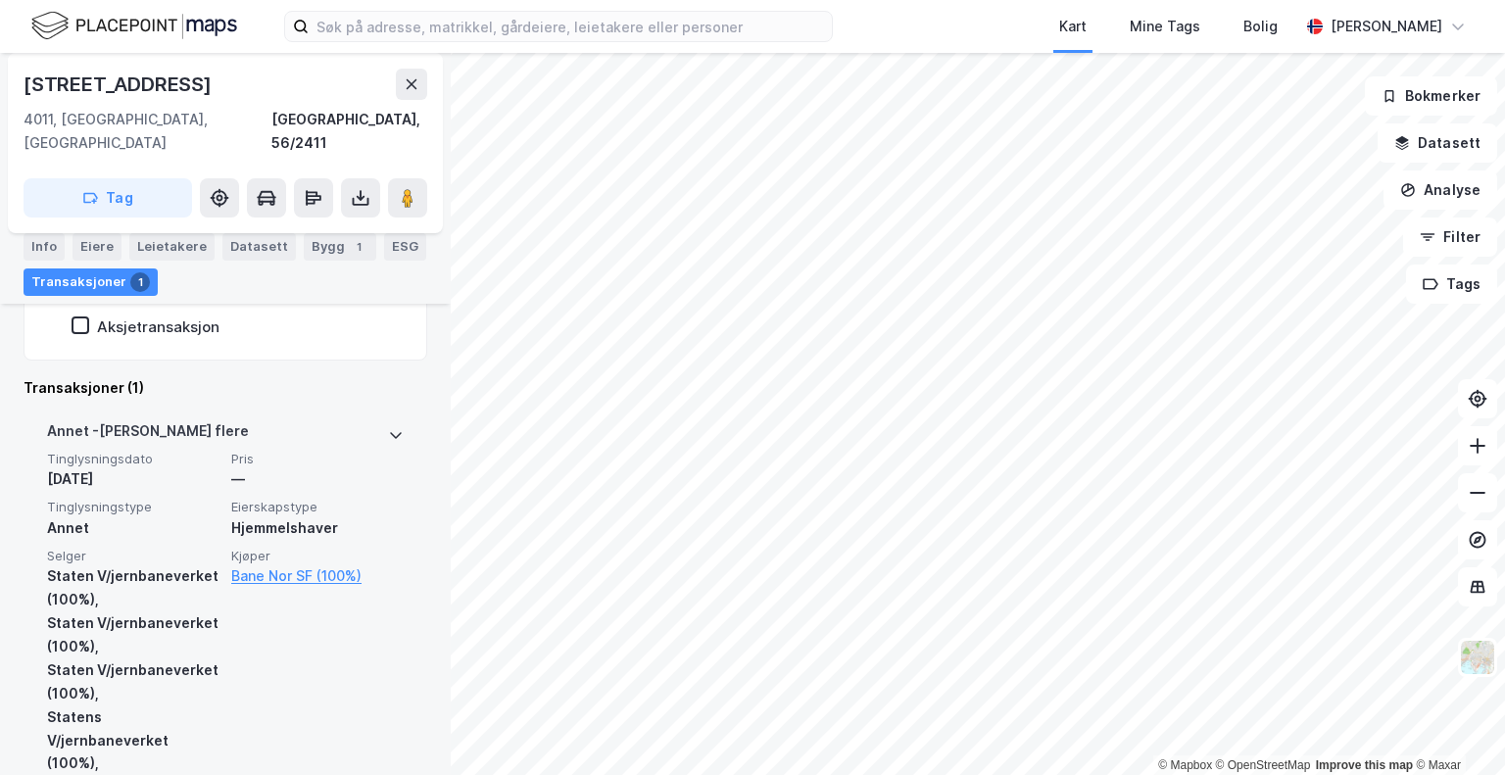
click at [189, 467] on div "[DATE]" at bounding box center [133, 479] width 172 height 24
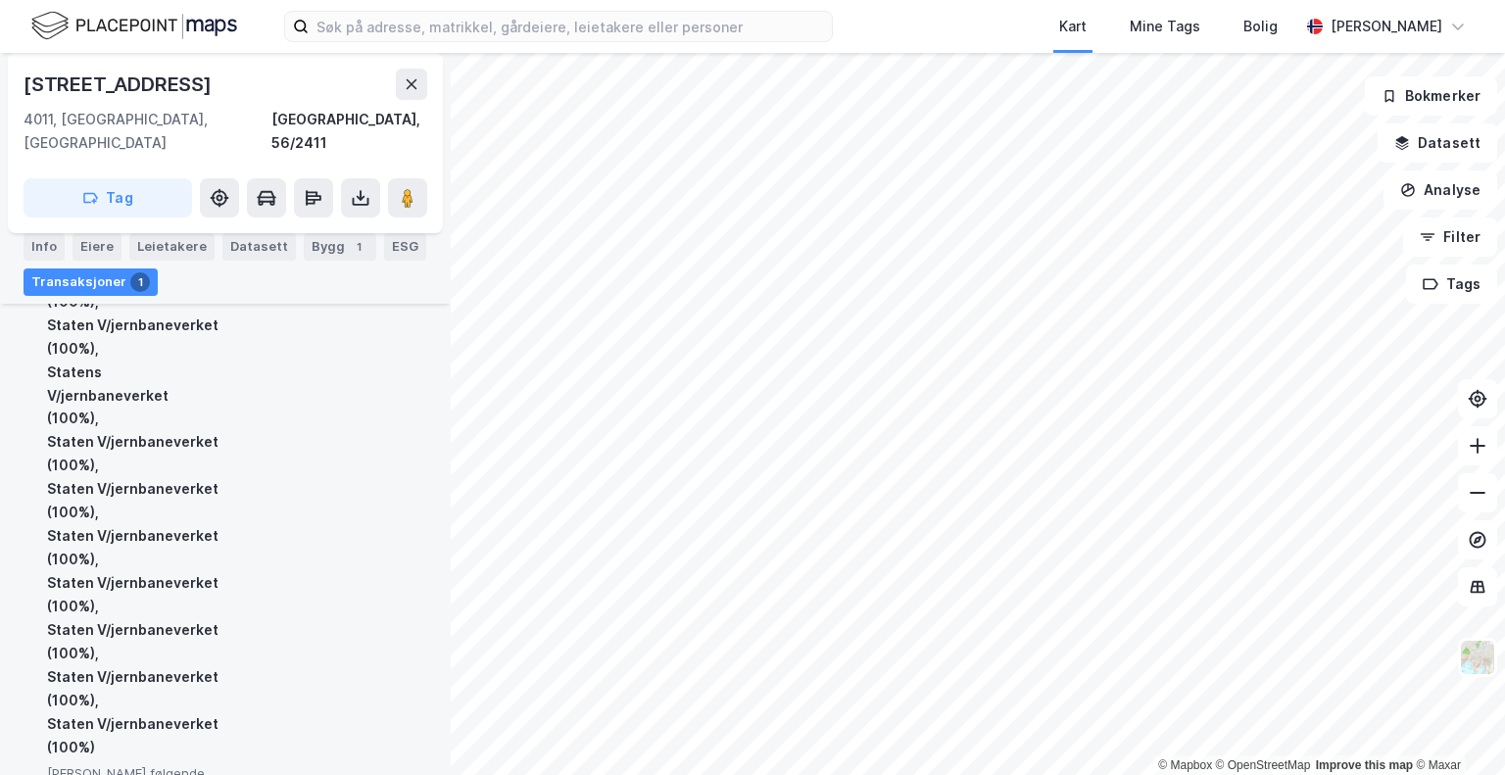
scroll to position [1109, 0]
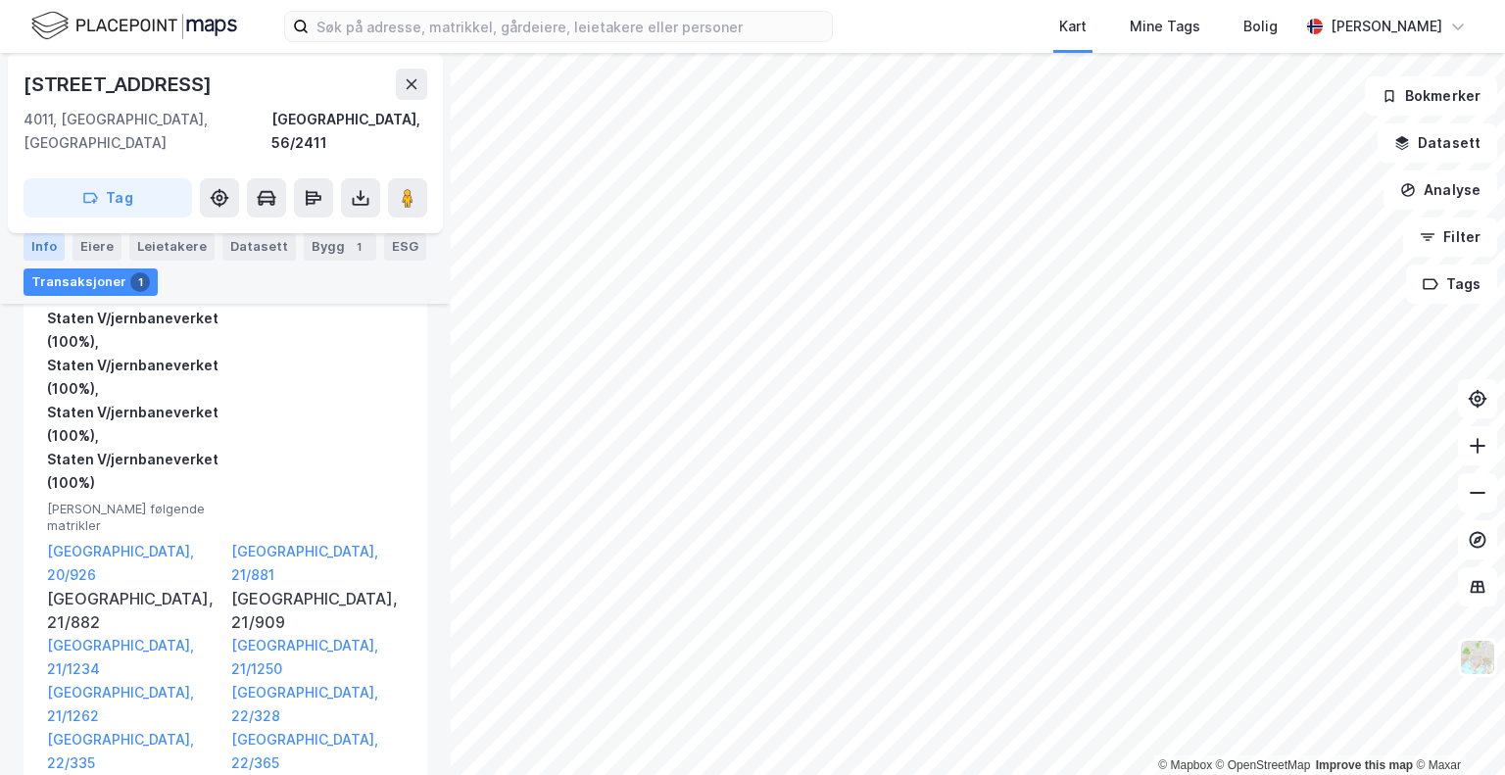
click at [55, 233] on div "Info" at bounding box center [44, 246] width 41 height 27
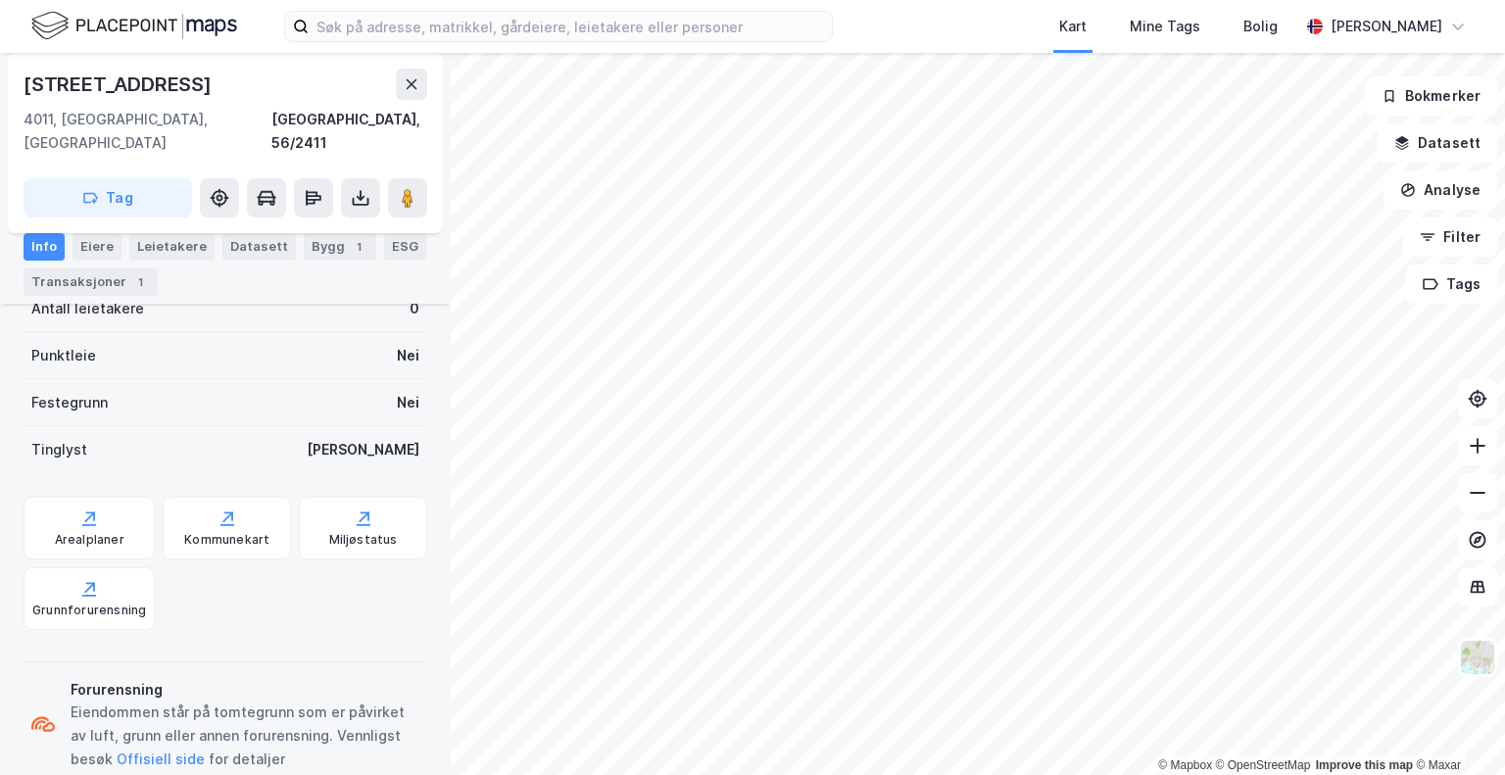
scroll to position [486, 0]
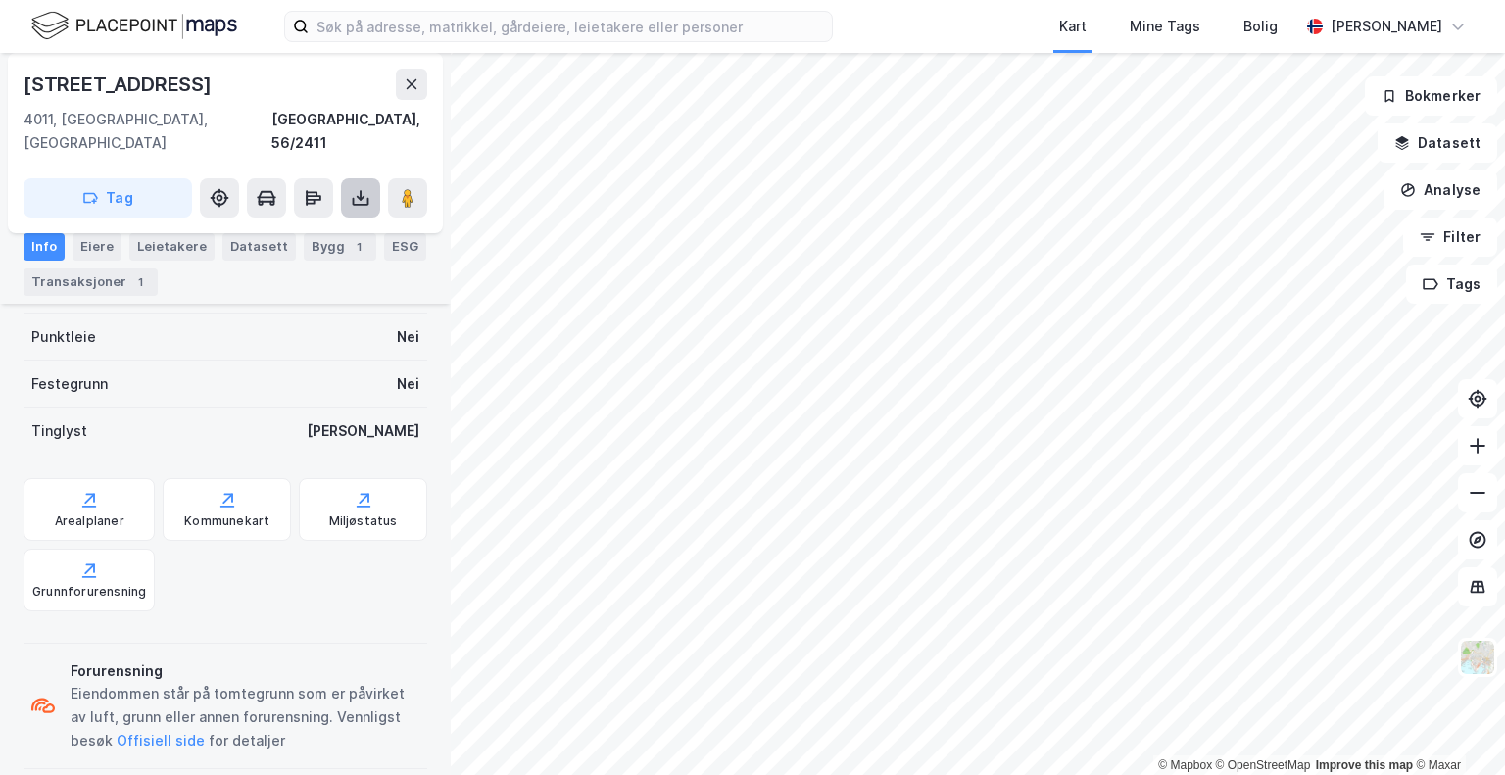
click at [352, 188] on icon at bounding box center [361, 198] width 20 height 20
click at [331, 221] on div "Last ned grunnbok" at bounding box center [276, 236] width 209 height 31
